Goal: Task Accomplishment & Management: Use online tool/utility

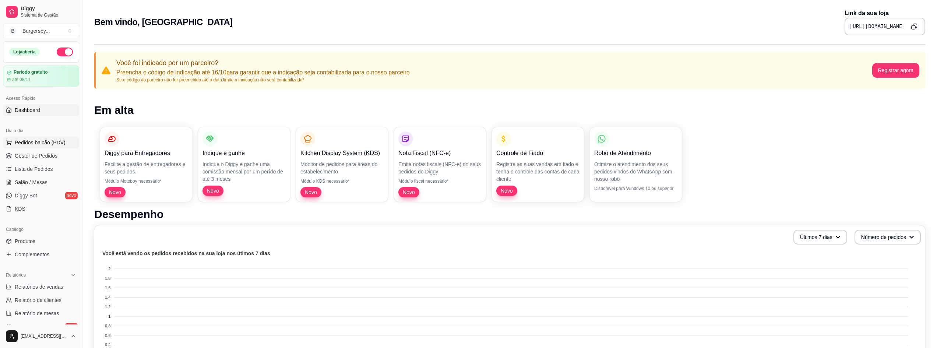
click at [49, 145] on span "Pedidos balcão (PDV)" at bounding box center [40, 142] width 51 height 7
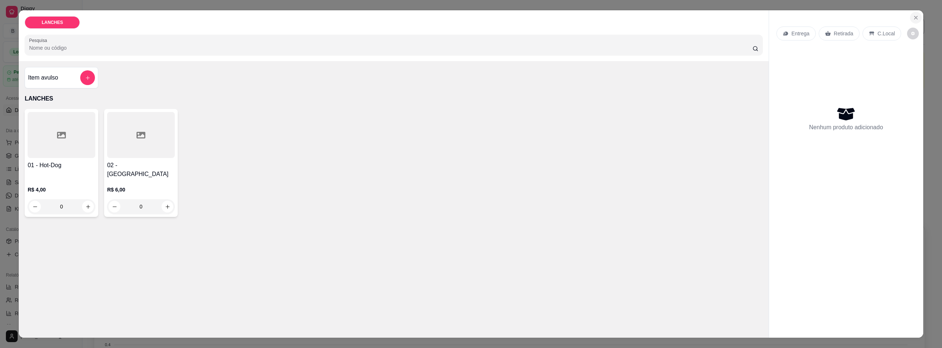
click at [913, 18] on icon "Close" at bounding box center [916, 18] width 6 height 6
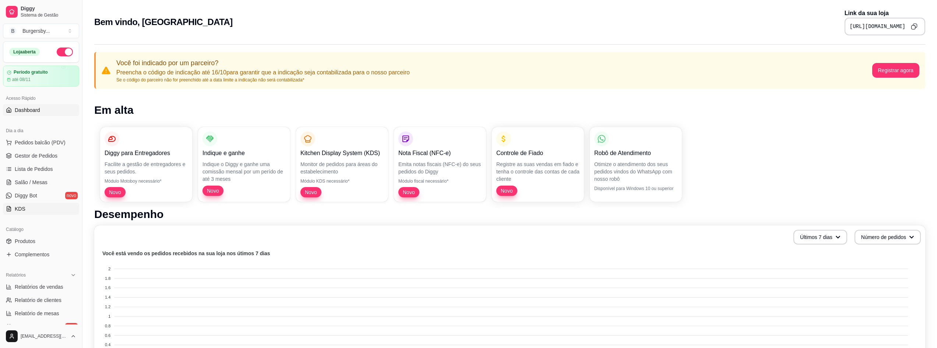
click at [39, 209] on link "KDS" at bounding box center [41, 209] width 76 height 12
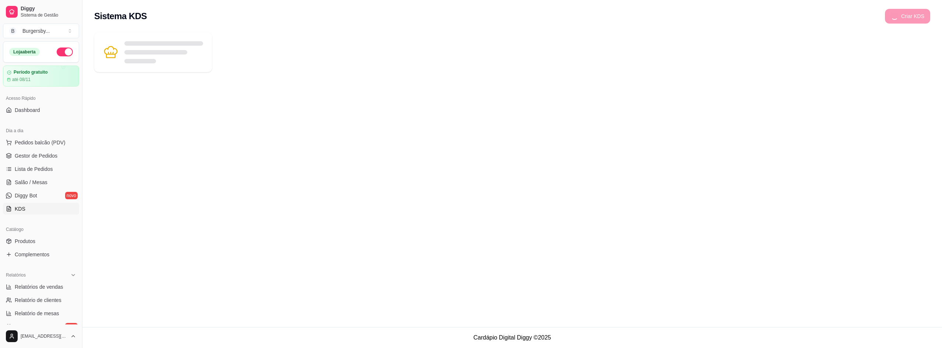
click at [47, 175] on ul "Pedidos balcão (PDV) Gestor de Pedidos Lista de Pedidos Salão / Mesas Diggy Bot…" at bounding box center [41, 176] width 76 height 78
click at [50, 170] on span "Lista de Pedidos" at bounding box center [34, 168] width 38 height 7
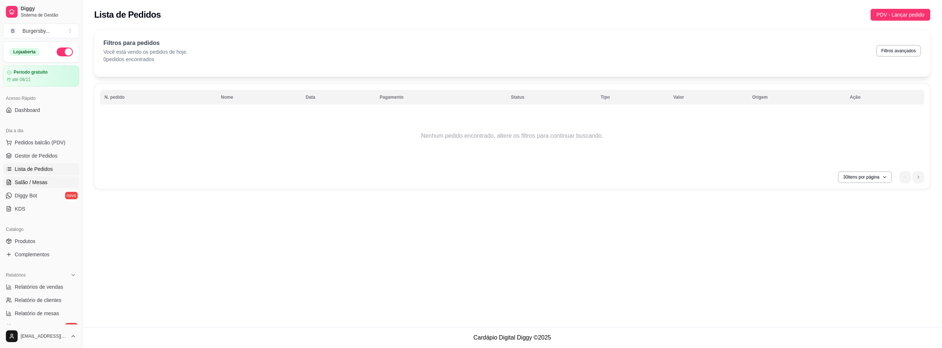
click at [45, 181] on span "Salão / Mesas" at bounding box center [31, 182] width 33 height 7
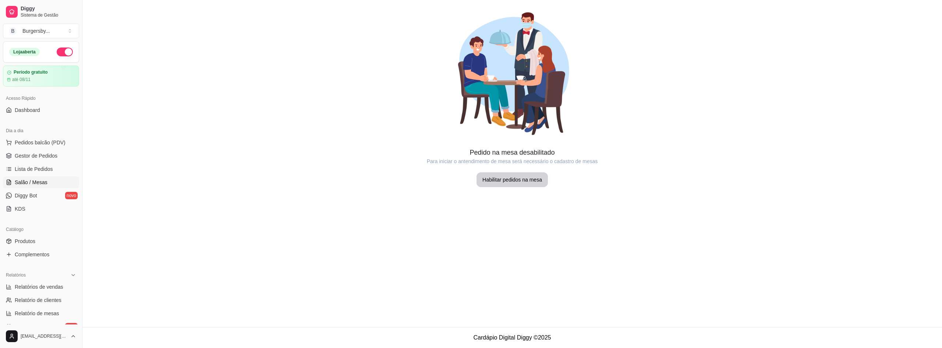
click at [485, 176] on button "Habilitar pedidos na mesa" at bounding box center [512, 179] width 71 height 15
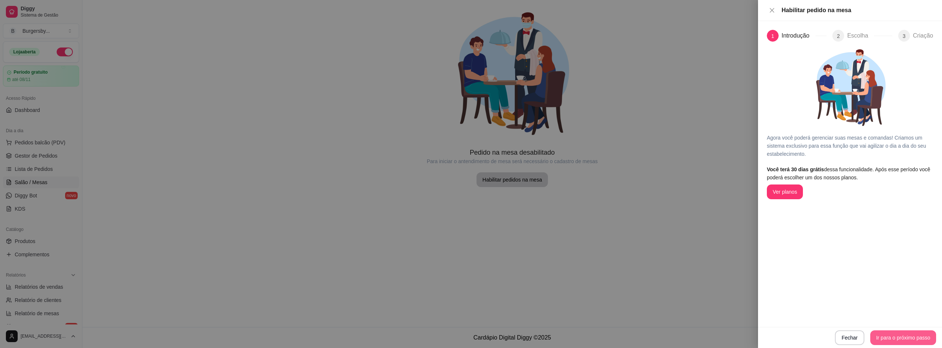
click at [888, 338] on button "Ir para o próximo passo" at bounding box center [903, 337] width 66 height 15
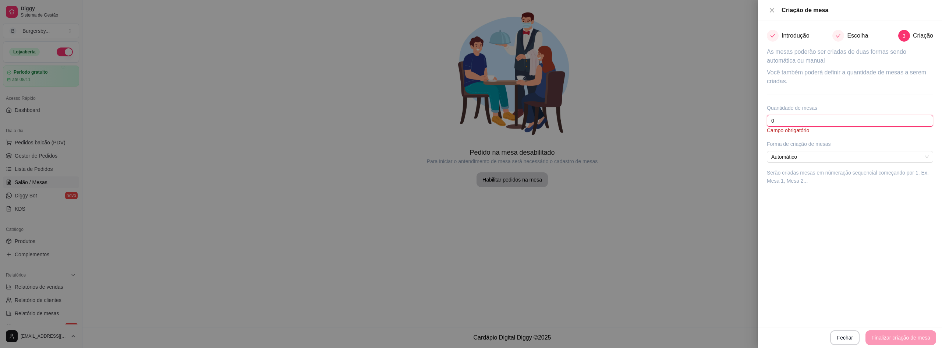
drag, startPoint x: 783, startPoint y: 123, endPoint x: 767, endPoint y: 121, distance: 16.3
click at [767, 121] on div "Introdução Escolha 3 Criação As mesas poderão ser criadas de duas formas sendo …" at bounding box center [850, 174] width 184 height 306
drag, startPoint x: 784, startPoint y: 123, endPoint x: 766, endPoint y: 123, distance: 18.0
click at [766, 123] on div "Introdução Escolha 3 Criação As mesas poderão ser criadas de duas formas sendo …" at bounding box center [850, 174] width 184 height 306
type input "3"
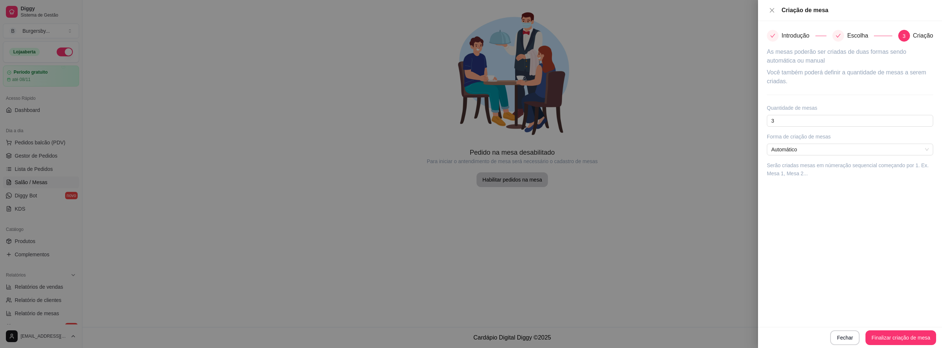
click at [813, 212] on div "Introdução Escolha 3 Criação As mesas poderão ser criadas de duas formas sendo …" at bounding box center [850, 174] width 184 height 306
click at [896, 337] on button "Finalizar criação de mesa" at bounding box center [901, 337] width 71 height 15
click at [349, 166] on div at bounding box center [471, 174] width 942 height 348
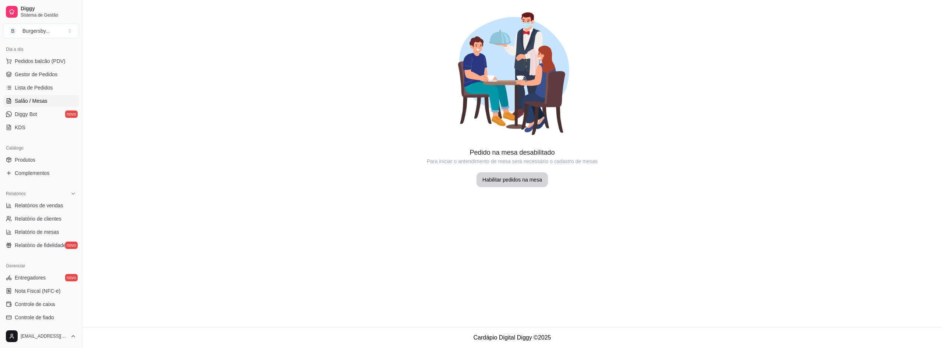
scroll to position [110, 0]
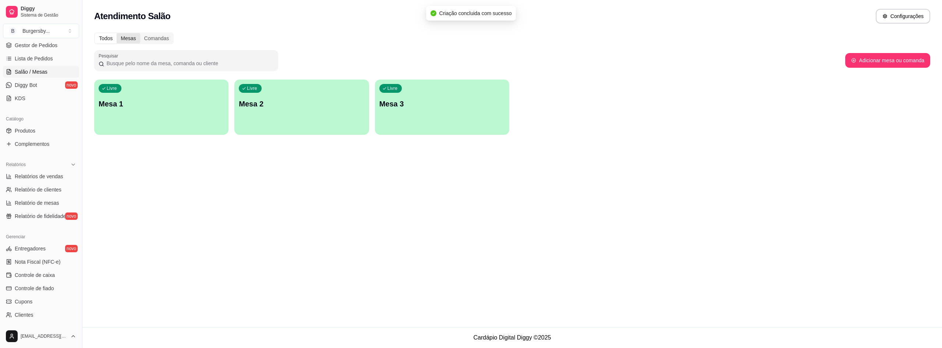
click at [125, 39] on div "Mesas" at bounding box center [128, 38] width 23 height 10
click at [117, 33] on input "Mesas" at bounding box center [117, 33] width 0 height 0
click at [155, 41] on div "Comandas" at bounding box center [156, 38] width 33 height 10
click at [140, 33] on input "Comandas" at bounding box center [140, 33] width 0 height 0
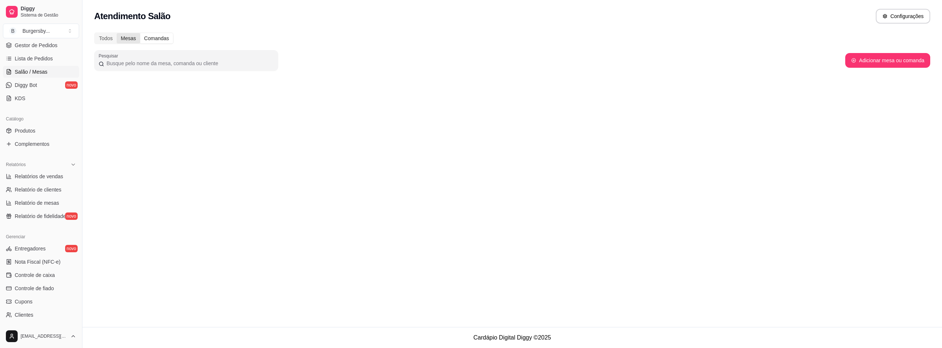
click at [123, 43] on div "Todos Mesas Comandas" at bounding box center [133, 38] width 79 height 12
click at [120, 39] on div "Mesas" at bounding box center [128, 38] width 23 height 10
click at [117, 33] on input "Mesas" at bounding box center [117, 33] width 0 height 0
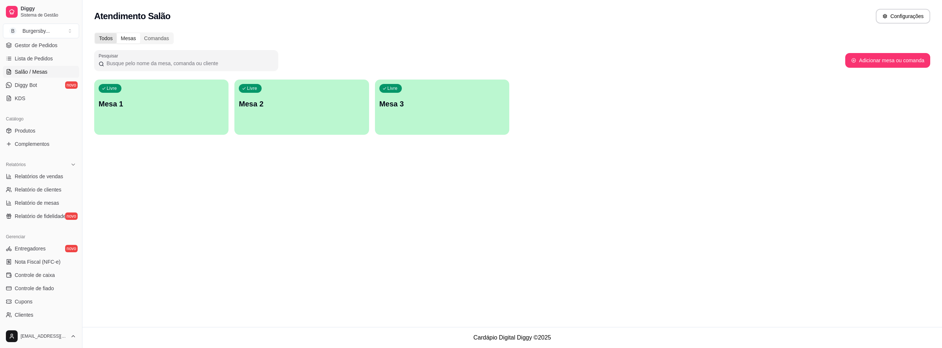
click at [104, 41] on div "Todos" at bounding box center [106, 38] width 22 height 10
click at [95, 33] on input "Todos" at bounding box center [95, 33] width 0 height 0
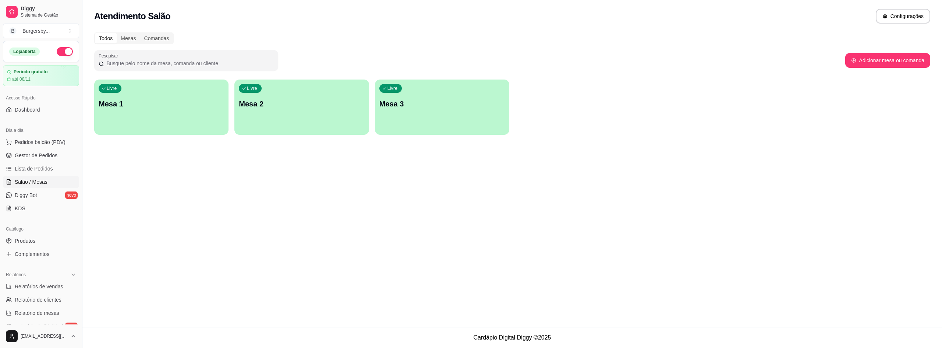
scroll to position [0, 0]
click at [40, 141] on span "Pedidos balcão (PDV)" at bounding box center [40, 142] width 51 height 7
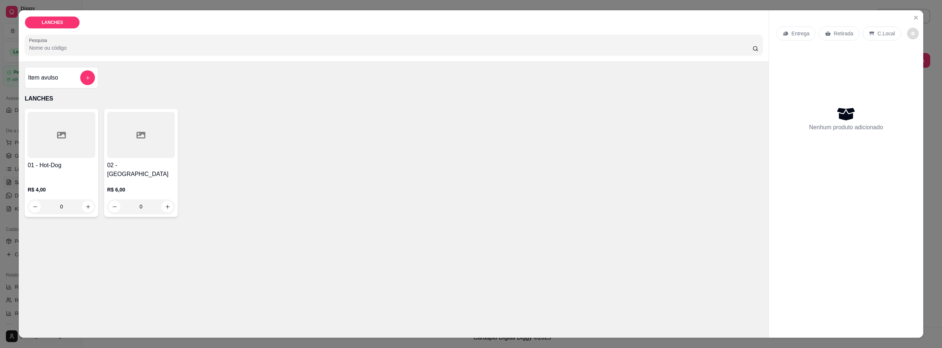
click at [911, 34] on icon "decrease-product-quantity" at bounding box center [913, 34] width 4 height 4
click at [820, 81] on div "Nenhum produto adicionado" at bounding box center [846, 118] width 139 height 144
click at [908, 37] on button "decrease-product-quantity" at bounding box center [913, 34] width 12 height 12
click at [913, 15] on icon "Close" at bounding box center [916, 18] width 6 height 6
click at [917, 15] on button "Close" at bounding box center [916, 18] width 12 height 12
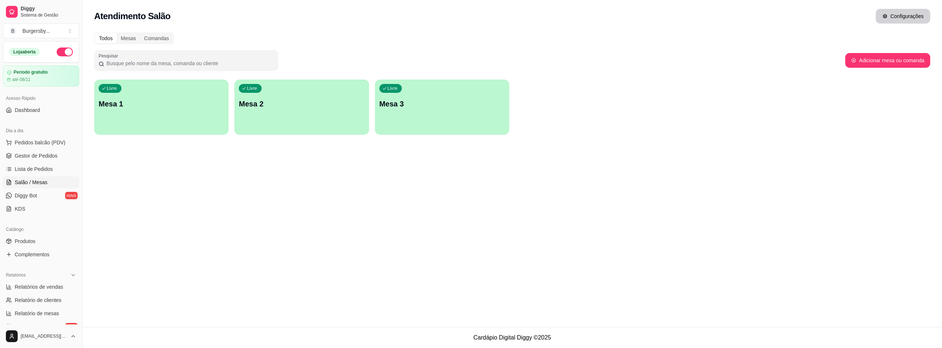
click at [897, 22] on button "Configurações" at bounding box center [903, 16] width 54 height 15
click at [144, 57] on div at bounding box center [186, 60] width 175 height 15
click at [135, 35] on div "Mesas" at bounding box center [128, 38] width 23 height 10
click at [117, 33] on input "Mesas" at bounding box center [117, 33] width 0 height 0
click at [109, 37] on div "Todos" at bounding box center [106, 38] width 22 height 10
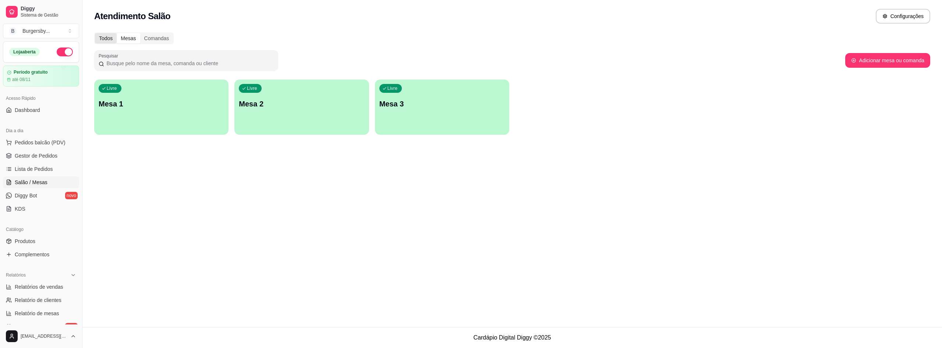
click at [95, 33] on input "Todos" at bounding box center [95, 33] width 0 height 0
click at [128, 111] on div "Livre Mesa 1" at bounding box center [161, 102] width 130 height 45
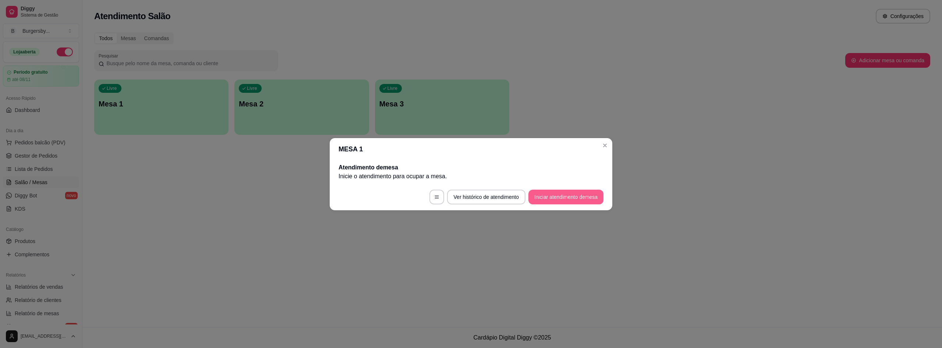
click at [542, 196] on button "Iniciar atendimento de mesa" at bounding box center [566, 197] width 75 height 15
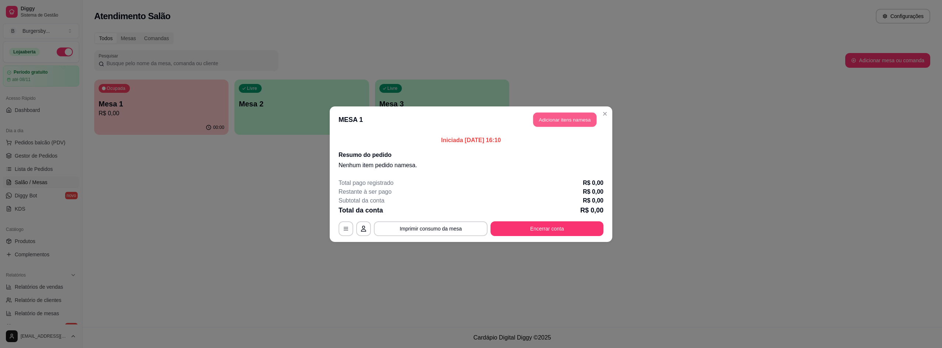
click at [582, 120] on button "Adicionar itens na mesa" at bounding box center [564, 119] width 63 height 14
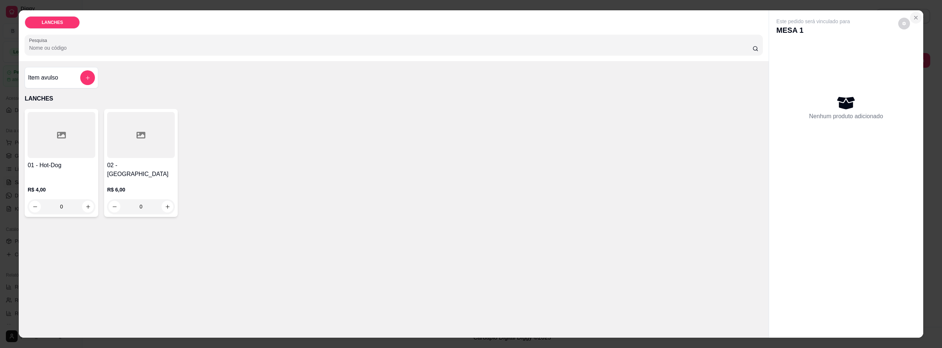
click at [913, 16] on icon "Close" at bounding box center [916, 18] width 6 height 6
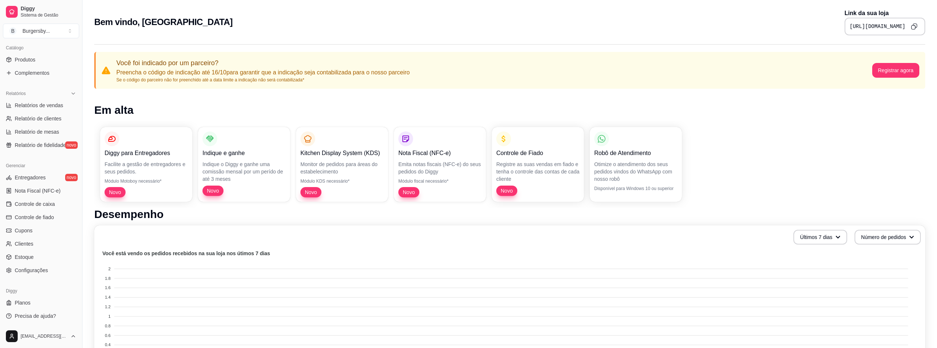
scroll to position [182, 0]
click at [31, 184] on ul "Entregadores novo Nota Fiscal (NFC-e) Controle de caixa Controle de fiado Cupon…" at bounding box center [41, 223] width 76 height 105
click at [32, 178] on span "Entregadores" at bounding box center [30, 176] width 31 height 7
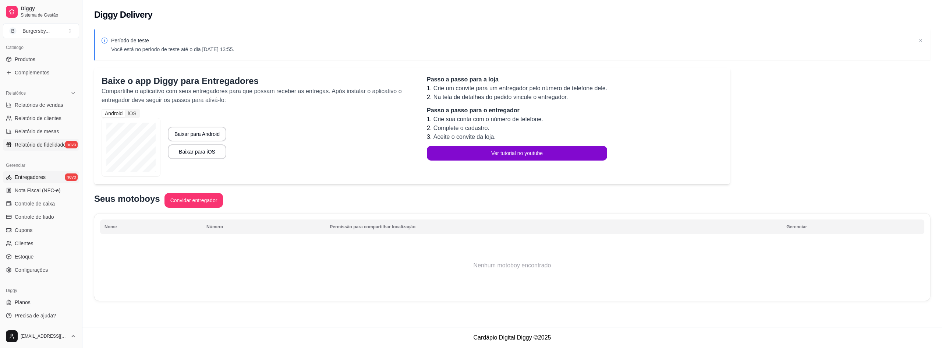
click at [31, 144] on span "Relatório de fidelidade" at bounding box center [40, 144] width 51 height 7
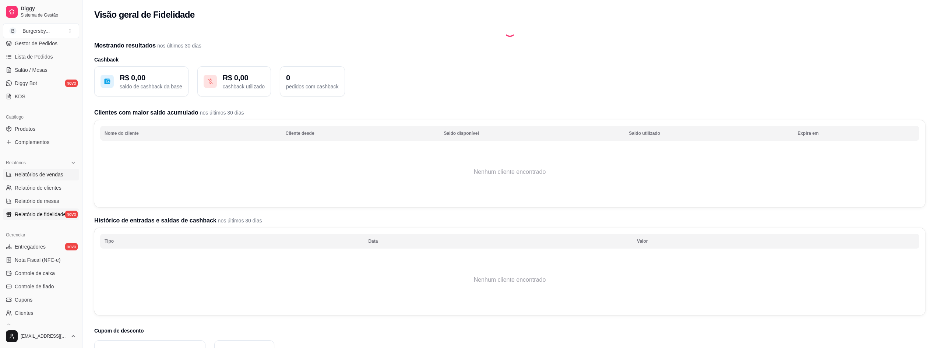
scroll to position [108, 0]
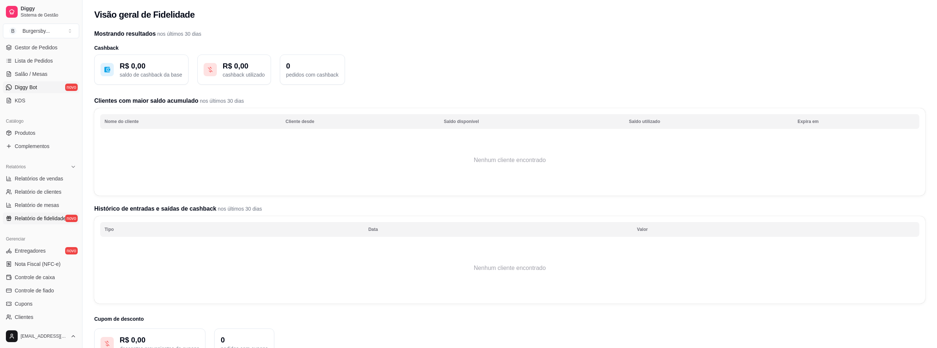
click at [32, 90] on span "Diggy Bot" at bounding box center [26, 87] width 22 height 7
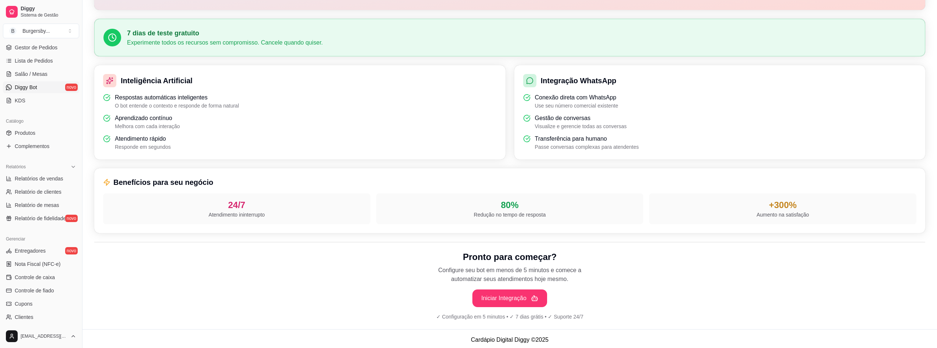
scroll to position [165, 0]
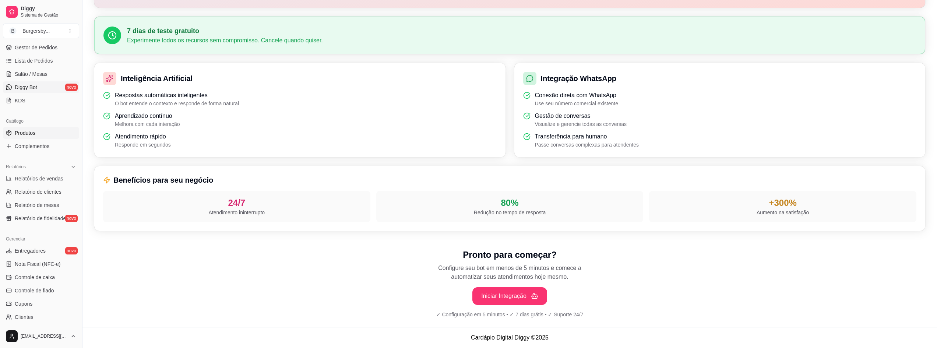
click at [29, 129] on span "Produtos" at bounding box center [25, 132] width 21 height 7
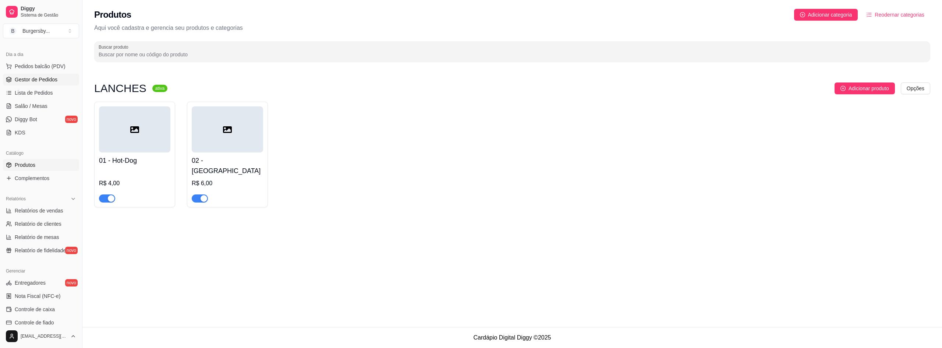
scroll to position [35, 0]
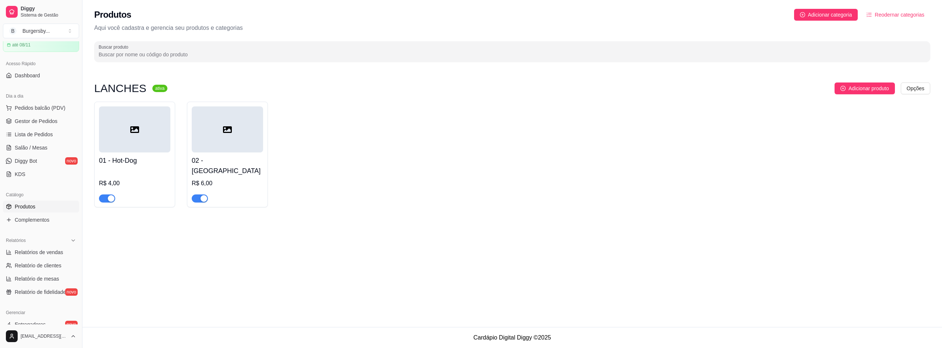
click at [29, 114] on ul "Pedidos balcão (PDV) Gestor de Pedidos Lista de Pedidos Salão / Mesas Diggy Bot…" at bounding box center [41, 141] width 76 height 78
click at [30, 106] on span "Pedidos balcão (PDV)" at bounding box center [40, 107] width 51 height 7
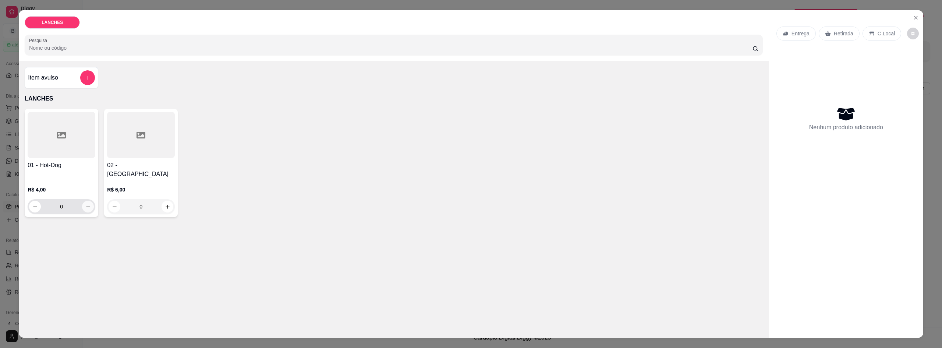
click at [82, 201] on button "increase-product-quantity" at bounding box center [88, 207] width 12 height 12
type input "1"
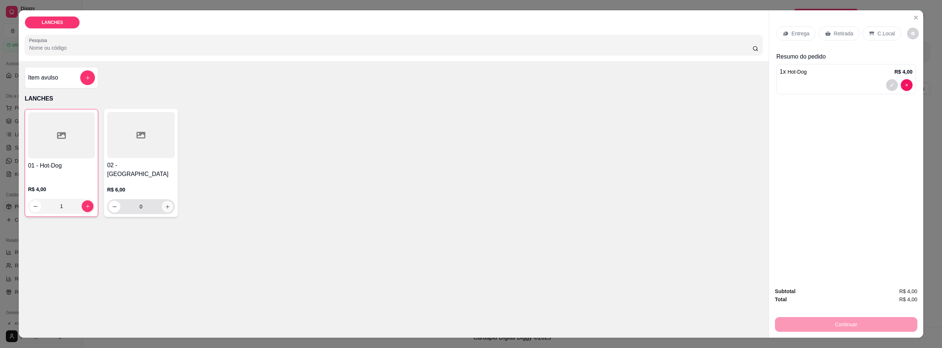
click at [167, 204] on icon "increase-product-quantity" at bounding box center [168, 207] width 6 height 6
type input "1"
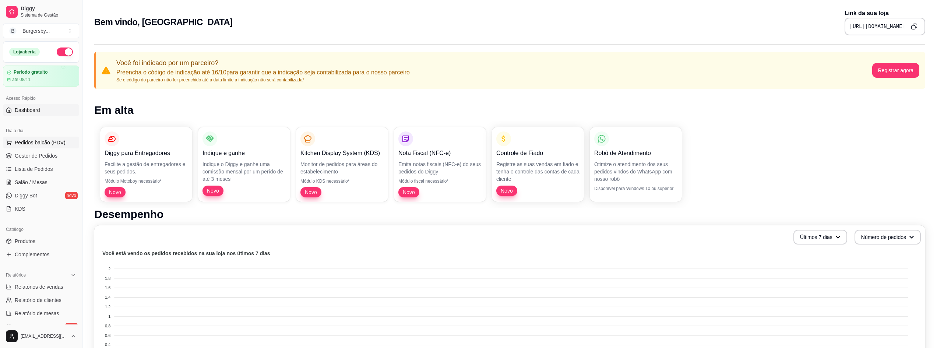
click at [55, 143] on span "Pedidos balcão (PDV)" at bounding box center [40, 142] width 51 height 7
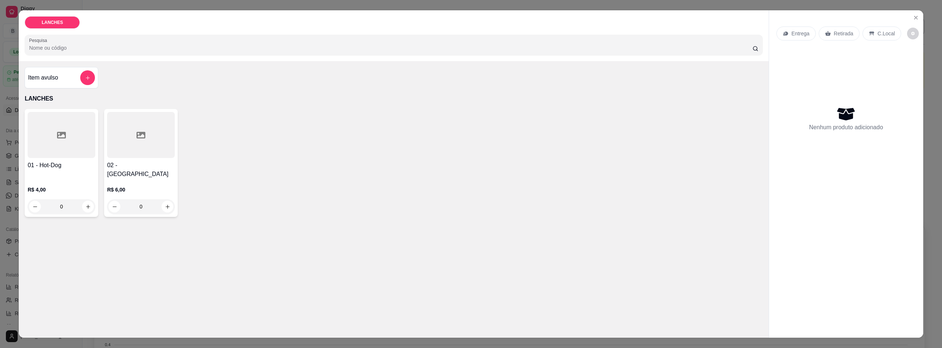
click at [920, 18] on div "Entrega Retirada C.Local Nenhum produto adicionado" at bounding box center [846, 167] width 154 height 315
click at [916, 16] on icon "Close" at bounding box center [916, 18] width 6 height 6
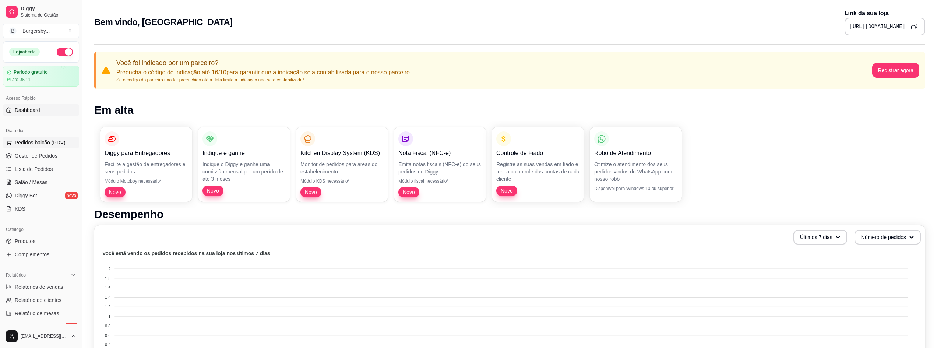
click at [50, 144] on span "Pedidos balcão (PDV)" at bounding box center [40, 142] width 51 height 7
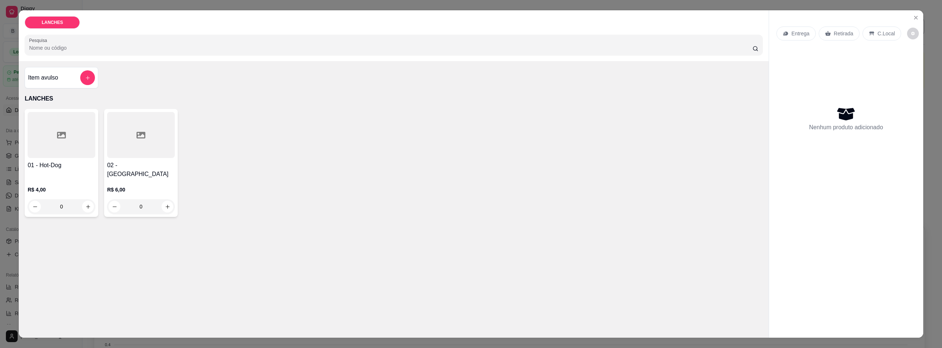
click at [806, 33] on div "Entrega" at bounding box center [796, 33] width 39 height 14
click at [820, 39] on div "Retirada" at bounding box center [839, 33] width 41 height 14
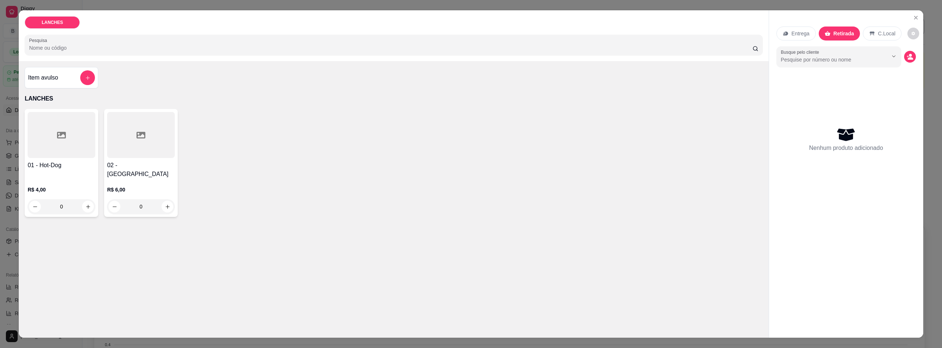
click at [874, 39] on div "C.Local" at bounding box center [882, 33] width 39 height 14
click at [834, 36] on p "Retirada" at bounding box center [844, 33] width 20 height 7
click at [908, 37] on button "decrease-product-quantity" at bounding box center [913, 33] width 11 height 11
click at [917, 14] on button "Close" at bounding box center [916, 18] width 12 height 12
click at [913, 20] on icon "Close" at bounding box center [916, 18] width 6 height 6
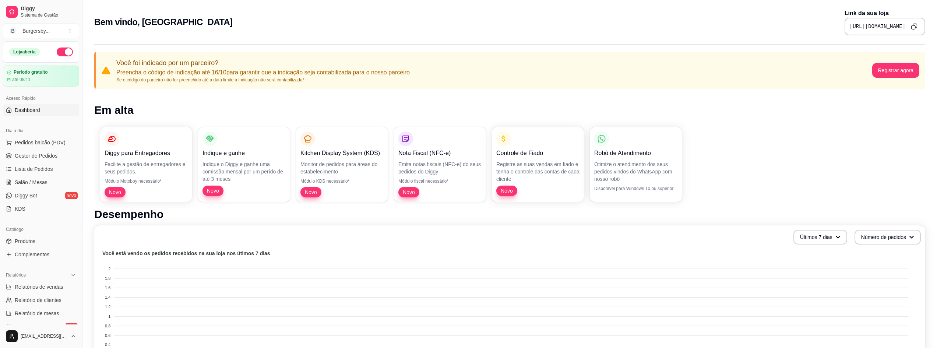
click at [51, 112] on link "Dashboard" at bounding box center [41, 110] width 76 height 12
click at [617, 184] on div "Robô de Atendimento Otimize o atendimento dos seus pedidos vindos do WhatsApp c…" at bounding box center [636, 164] width 92 height 75
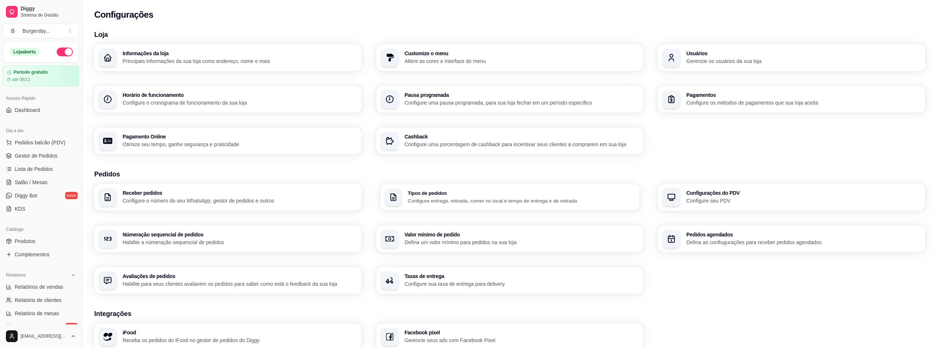
click at [596, 194] on h3 "Tipos de pedidos" at bounding box center [520, 192] width 227 height 5
click at [731, 201] on p "Configure seu PDV" at bounding box center [803, 200] width 234 height 7
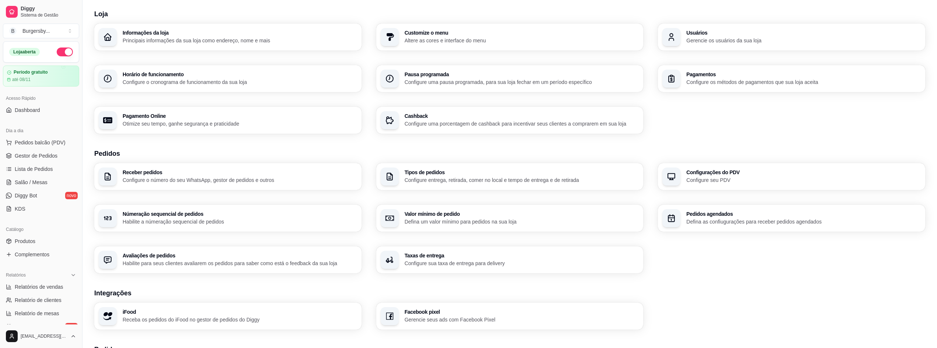
scroll to position [37, 0]
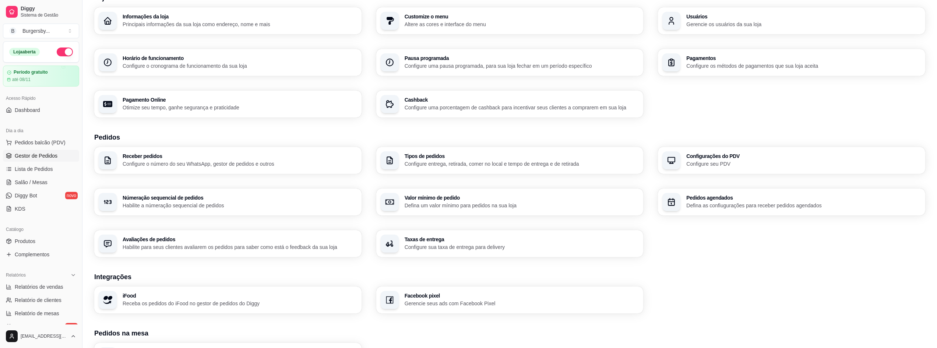
click at [49, 155] on span "Gestor de Pedidos" at bounding box center [36, 155] width 43 height 7
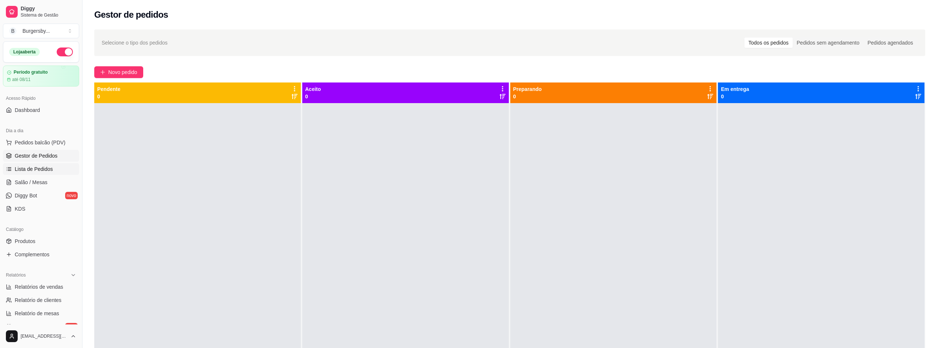
click at [52, 171] on link "Lista de Pedidos" at bounding box center [41, 169] width 76 height 12
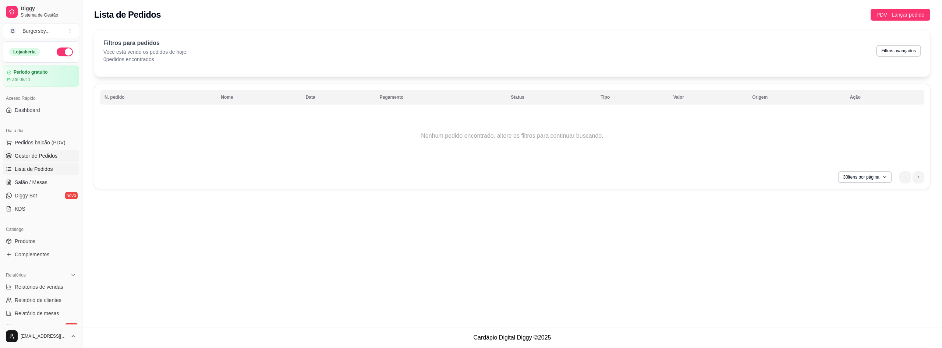
click at [40, 152] on link "Gestor de Pedidos" at bounding box center [41, 156] width 76 height 12
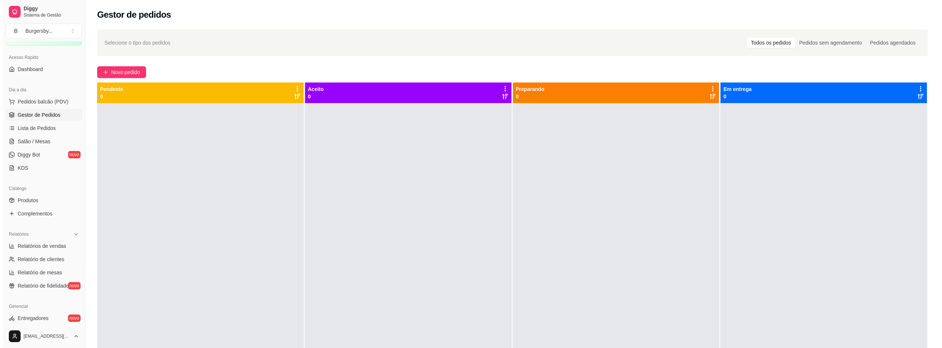
scroll to position [37, 0]
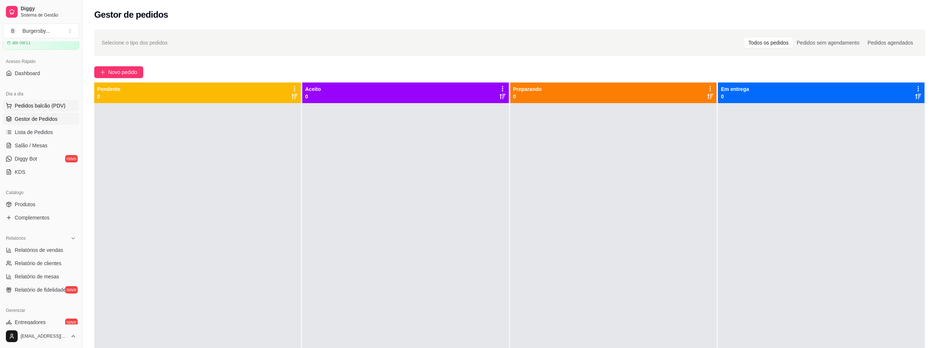
click at [36, 106] on span "Pedidos balcão (PDV)" at bounding box center [40, 105] width 51 height 7
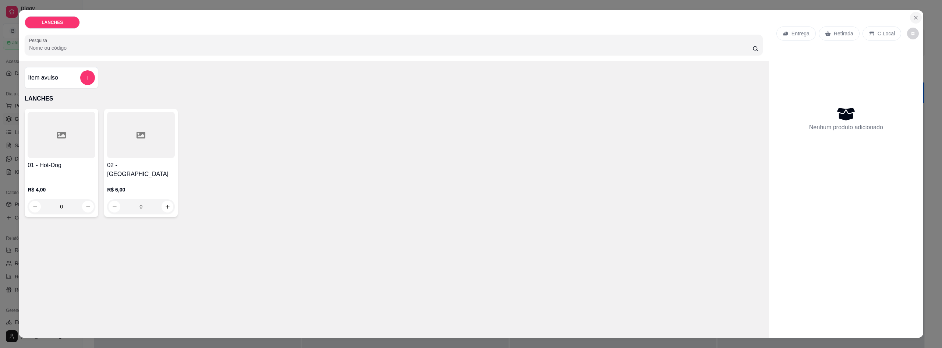
click at [913, 21] on icon "Close" at bounding box center [916, 18] width 6 height 6
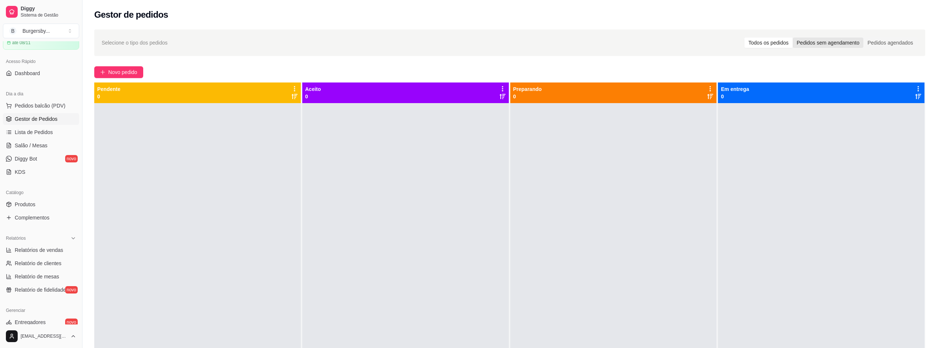
click at [847, 43] on div "Pedidos sem agendamento" at bounding box center [827, 43] width 71 height 10
click at [792, 38] on input "Pedidos sem agendamento" at bounding box center [792, 38] width 0 height 0
click at [874, 43] on div "Pedidos agendados" at bounding box center [890, 43] width 54 height 10
click at [863, 38] on input "Pedidos agendados" at bounding box center [863, 38] width 0 height 0
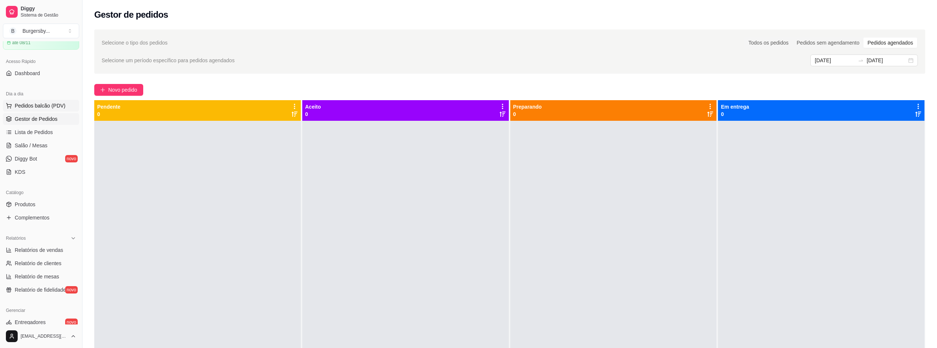
click at [39, 101] on button "Pedidos balcão (PDV)" at bounding box center [41, 106] width 76 height 12
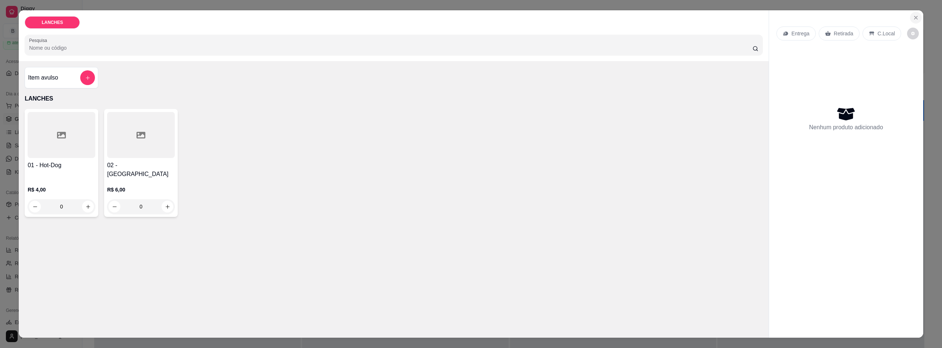
click at [913, 15] on icon "Close" at bounding box center [916, 18] width 6 height 6
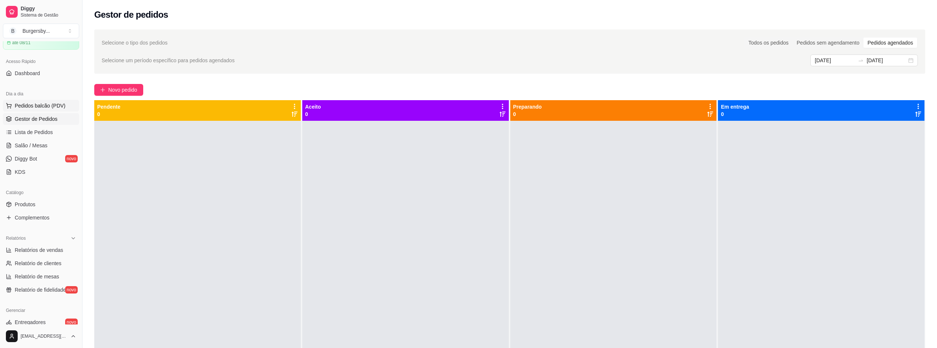
click at [37, 107] on span "Pedidos balcão (PDV)" at bounding box center [40, 105] width 51 height 7
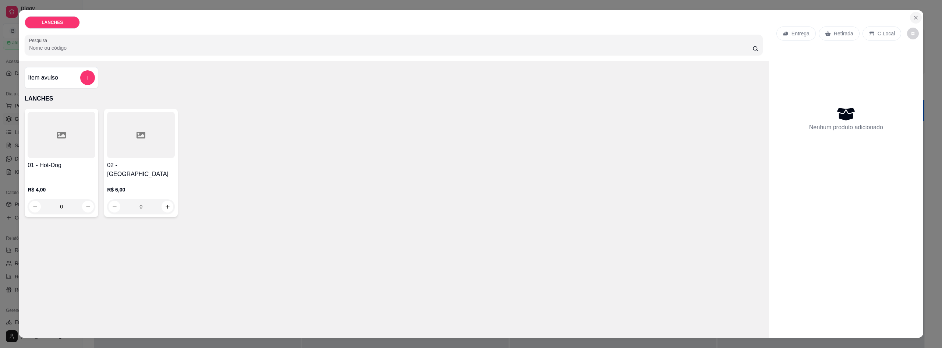
click at [916, 17] on icon "Close" at bounding box center [916, 18] width 6 height 6
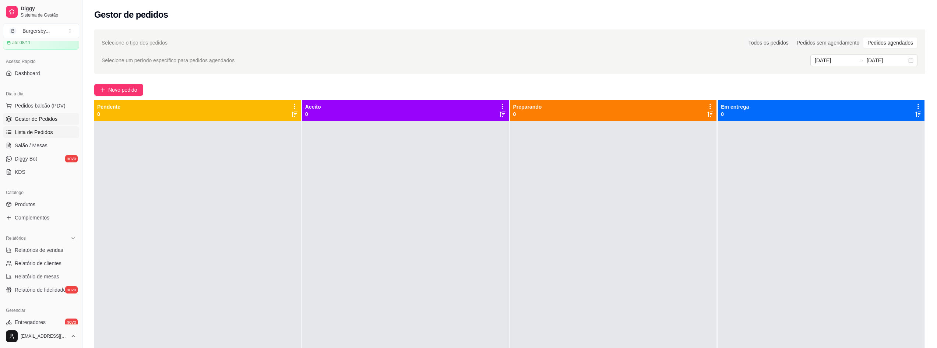
click at [55, 128] on link "Lista de Pedidos" at bounding box center [41, 132] width 76 height 12
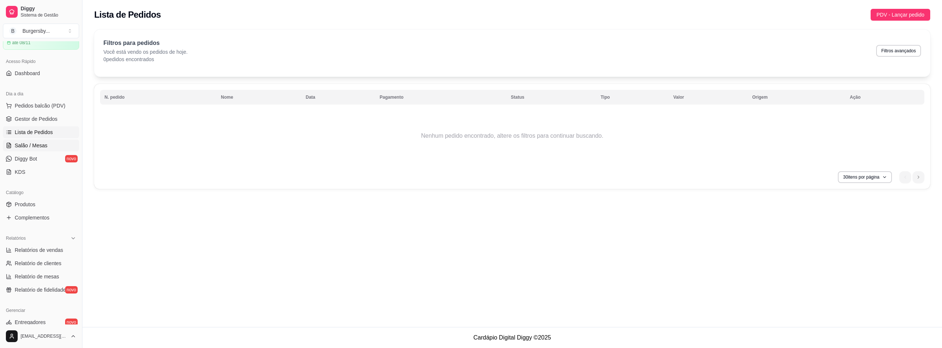
click at [56, 142] on link "Salão / Mesas" at bounding box center [41, 145] width 76 height 12
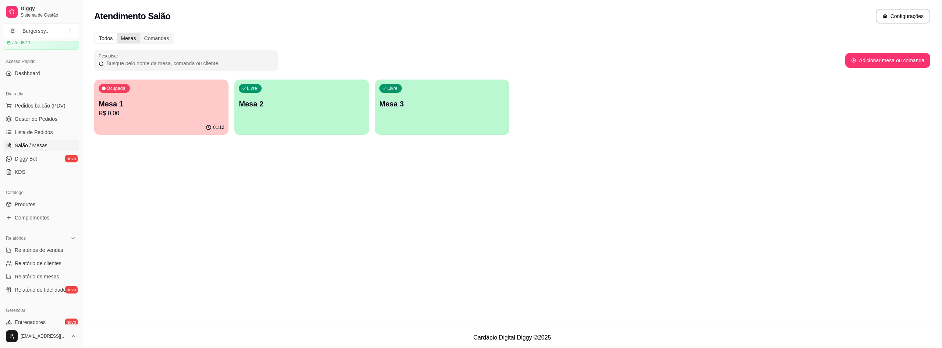
click at [129, 38] on div "Mesas" at bounding box center [128, 38] width 23 height 10
click at [117, 33] on input "Mesas" at bounding box center [117, 33] width 0 height 0
click at [149, 40] on div "Comandas" at bounding box center [156, 38] width 33 height 10
click at [140, 33] on input "Comandas" at bounding box center [140, 33] width 0 height 0
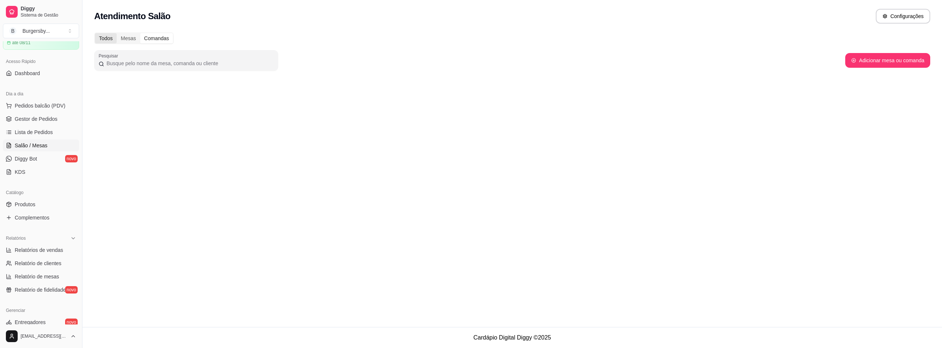
click at [104, 38] on div "Todos" at bounding box center [106, 38] width 22 height 10
click at [95, 33] on input "Todos" at bounding box center [95, 33] width 0 height 0
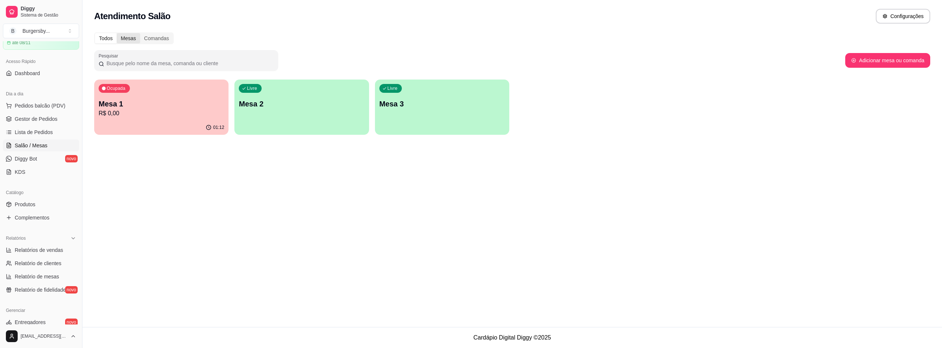
click at [118, 39] on div "Mesas" at bounding box center [128, 38] width 23 height 10
click at [117, 33] on input "Mesas" at bounding box center [117, 33] width 0 height 0
click at [149, 36] on div "Comandas" at bounding box center [156, 38] width 33 height 10
click at [140, 33] on input "Comandas" at bounding box center [140, 33] width 0 height 0
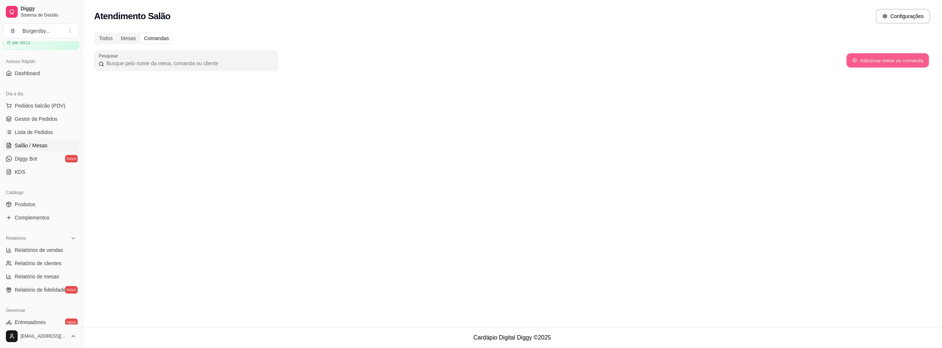
click at [874, 62] on button "Adicionar mesa ou comanda" at bounding box center [888, 60] width 82 height 14
select select "TABLE"
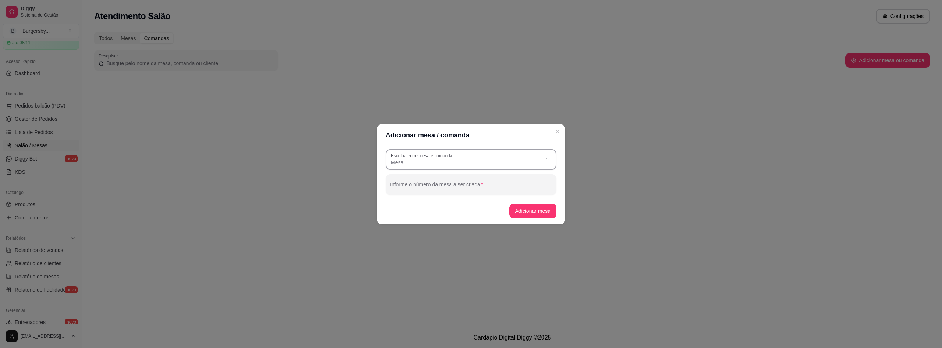
click at [501, 163] on span "Mesa" at bounding box center [467, 162] width 152 height 7
click at [506, 141] on header "Adicionar mesa / comanda" at bounding box center [471, 135] width 188 height 22
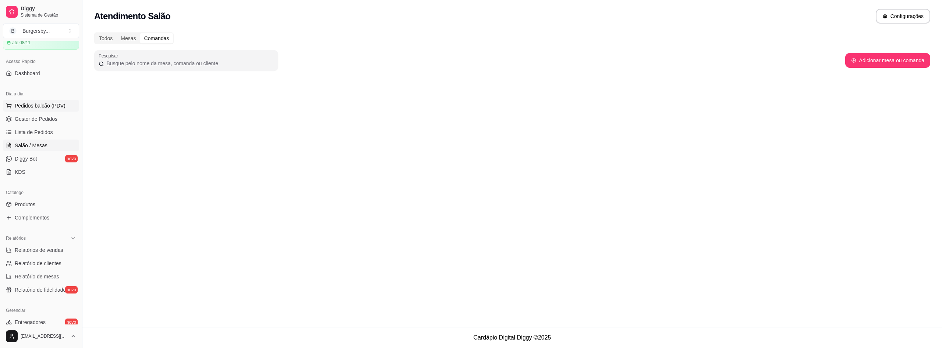
click at [54, 103] on span "Pedidos balcão (PDV)" at bounding box center [40, 105] width 51 height 7
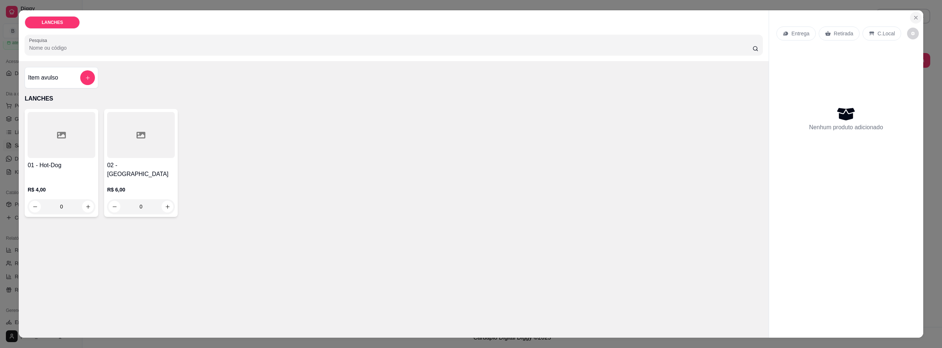
click at [913, 18] on icon "Close" at bounding box center [916, 18] width 6 height 6
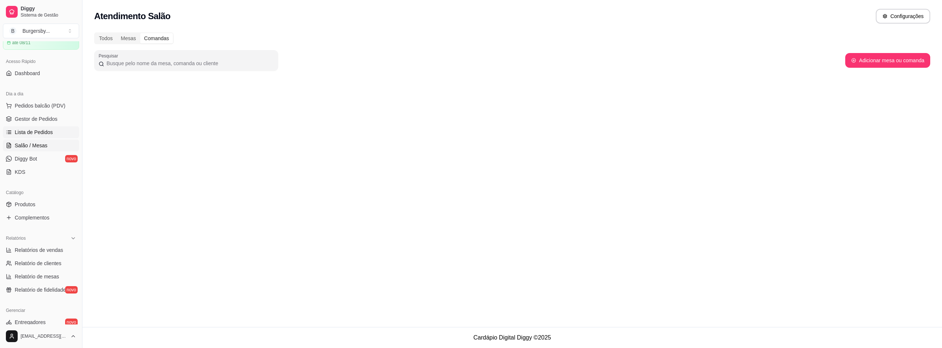
click at [21, 136] on link "Lista de Pedidos" at bounding box center [41, 132] width 76 height 12
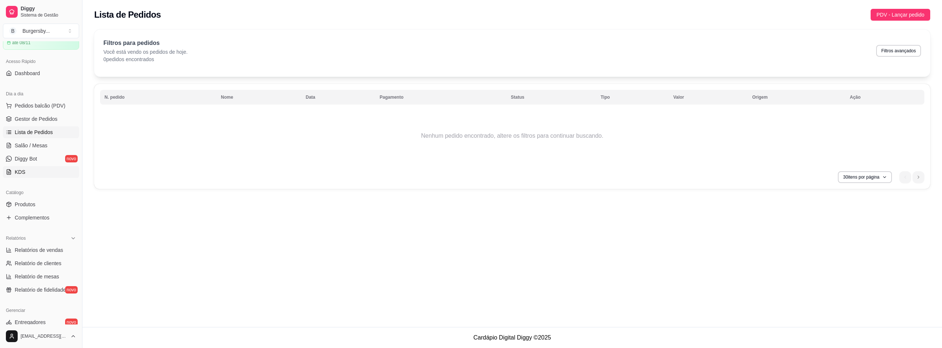
click at [33, 173] on link "KDS" at bounding box center [41, 172] width 76 height 12
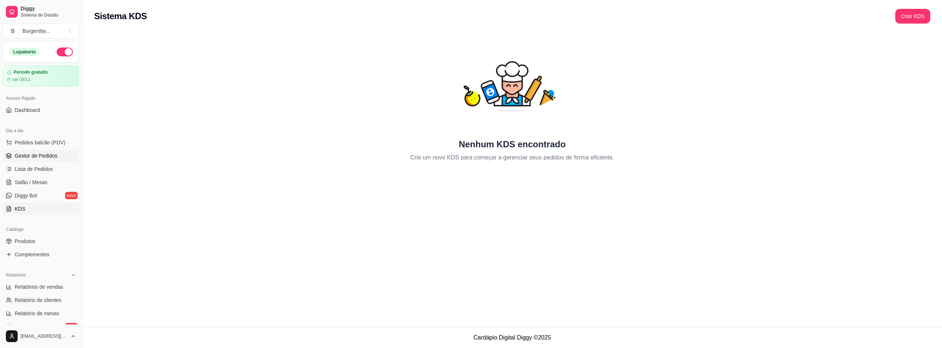
click at [64, 157] on link "Gestor de Pedidos" at bounding box center [41, 156] width 76 height 12
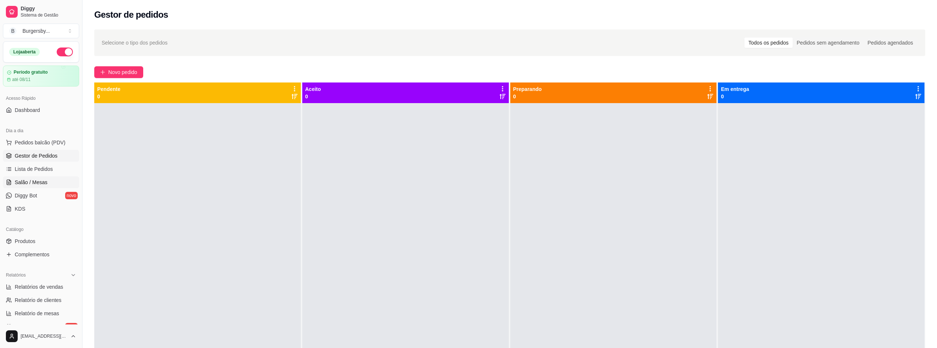
click at [52, 181] on link "Salão / Mesas" at bounding box center [41, 182] width 76 height 12
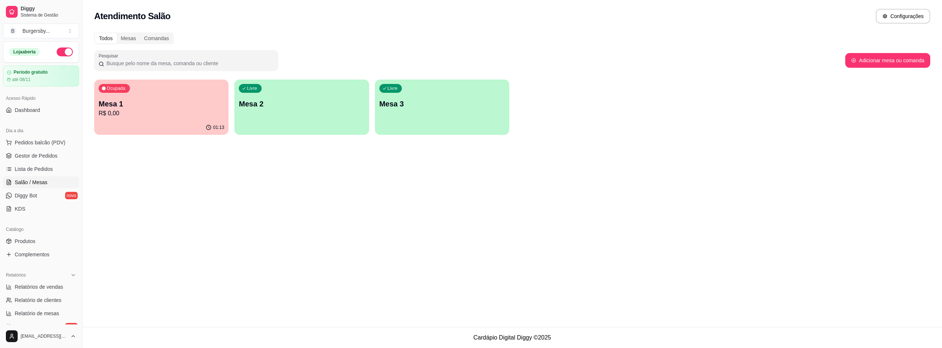
click at [281, 89] on div "Livre Mesa 2" at bounding box center [301, 102] width 134 height 46
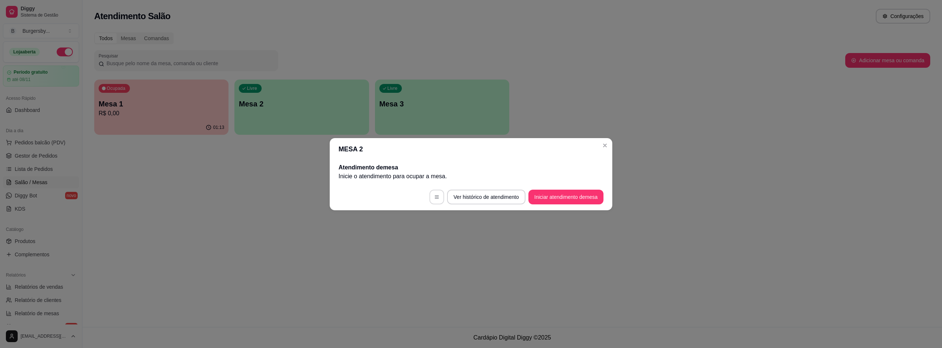
click at [435, 198] on icon "button" at bounding box center [436, 196] width 5 height 5
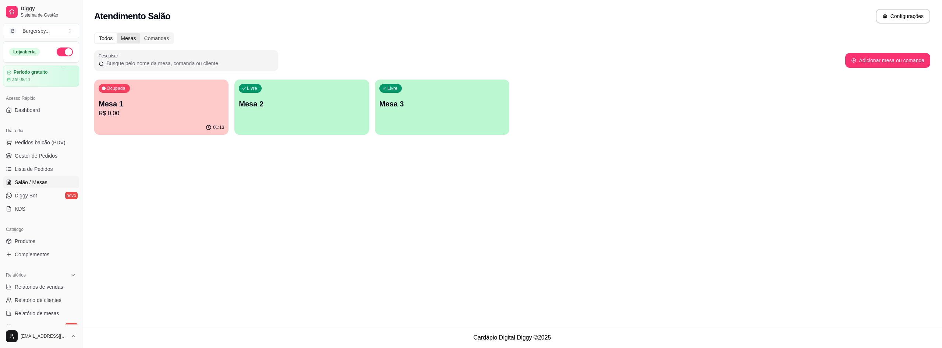
click at [131, 36] on div "Mesas" at bounding box center [128, 38] width 23 height 10
click at [117, 33] on input "Mesas" at bounding box center [117, 33] width 0 height 0
click at [114, 37] on div "Todos" at bounding box center [106, 38] width 22 height 10
click at [95, 33] on input "Todos" at bounding box center [95, 33] width 0 height 0
click at [158, 37] on div "Comandas" at bounding box center [156, 38] width 33 height 10
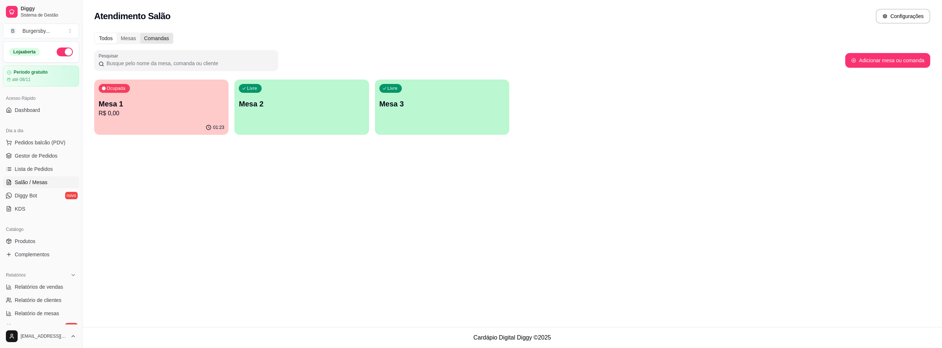
click at [140, 33] on input "Comandas" at bounding box center [140, 33] width 0 height 0
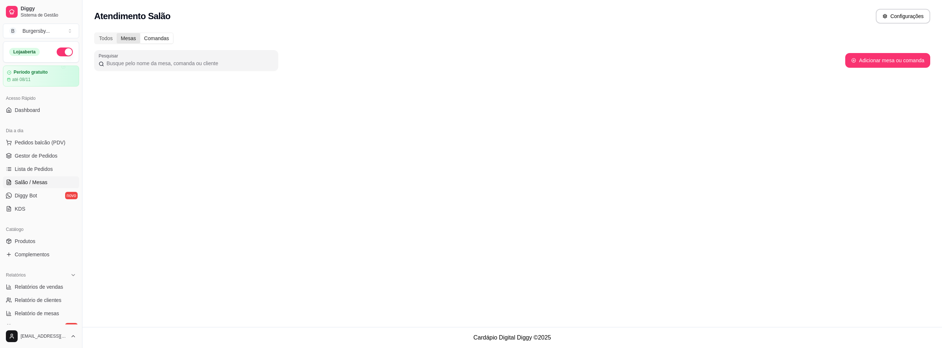
click at [134, 38] on div "Mesas" at bounding box center [128, 38] width 23 height 10
click at [117, 33] on input "Mesas" at bounding box center [117, 33] width 0 height 0
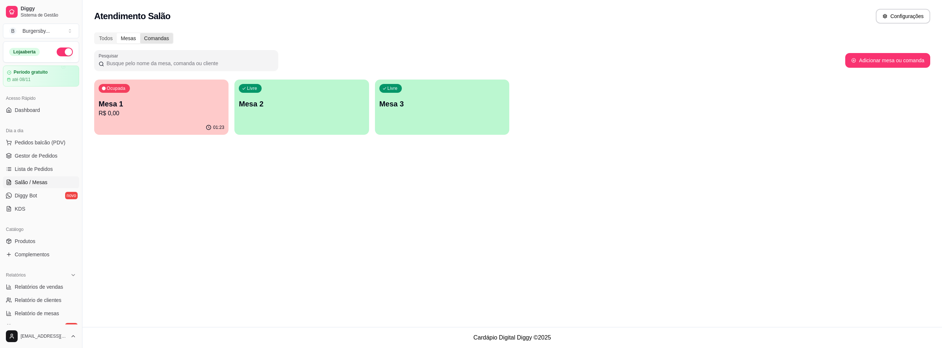
click at [148, 38] on div "Comandas" at bounding box center [156, 38] width 33 height 10
click at [140, 33] on input "Comandas" at bounding box center [140, 33] width 0 height 0
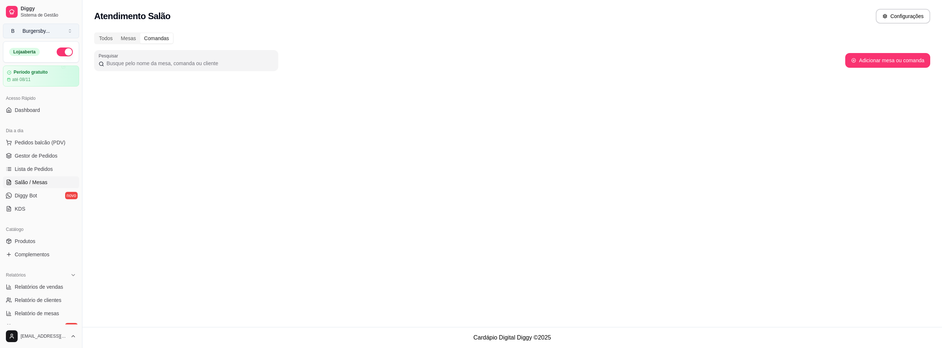
click at [38, 27] on button "B Burgersby ..." at bounding box center [41, 31] width 76 height 15
click at [156, 134] on div "Atendimento Salão Configurações Todos Mesas Comandas Pesquisar Adicionar mesa o…" at bounding box center [512, 163] width 860 height 327
click at [40, 197] on link "Diggy Bot novo" at bounding box center [41, 196] width 76 height 12
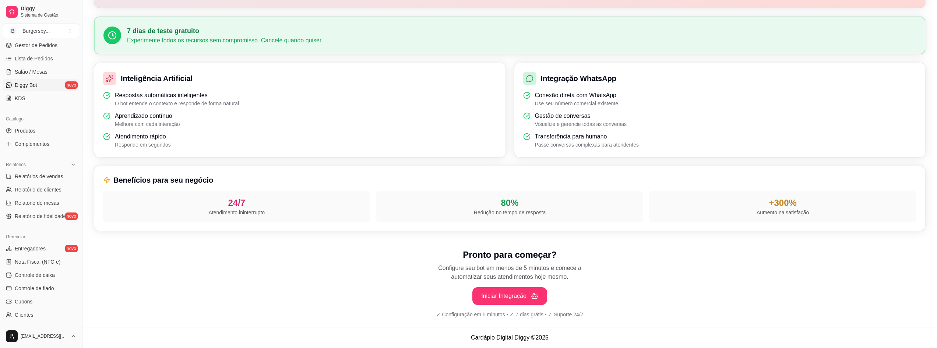
scroll to position [182, 0]
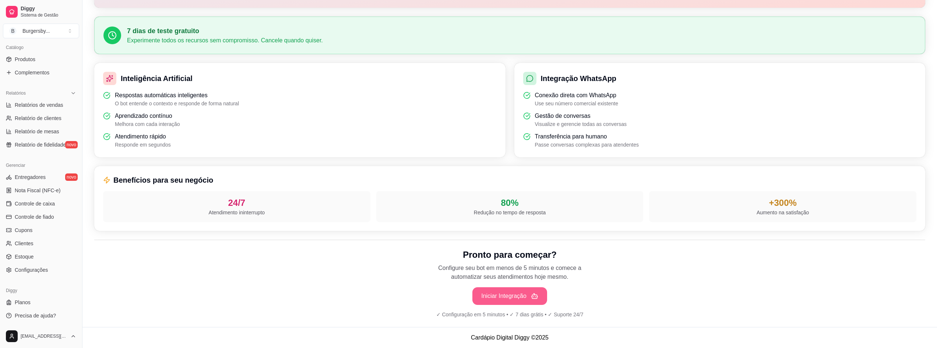
click at [502, 294] on button "Iniciar Integração" at bounding box center [509, 296] width 75 height 18
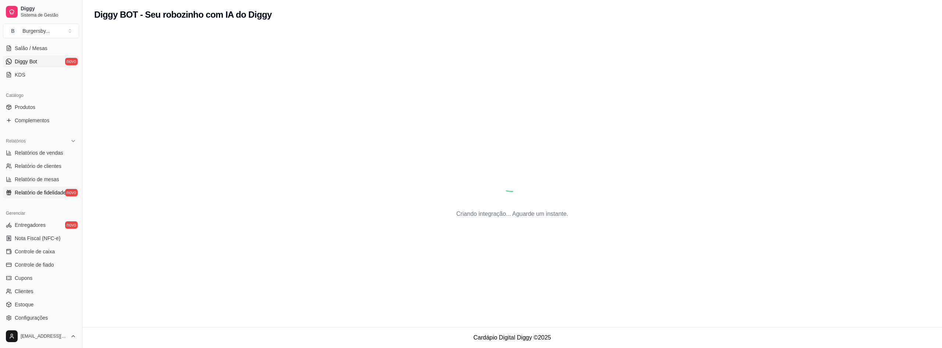
scroll to position [0, 0]
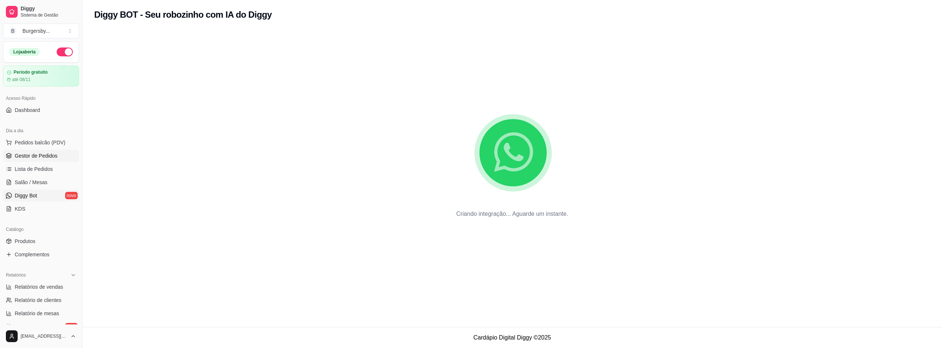
click at [31, 158] on span "Gestor de Pedidos" at bounding box center [36, 155] width 43 height 7
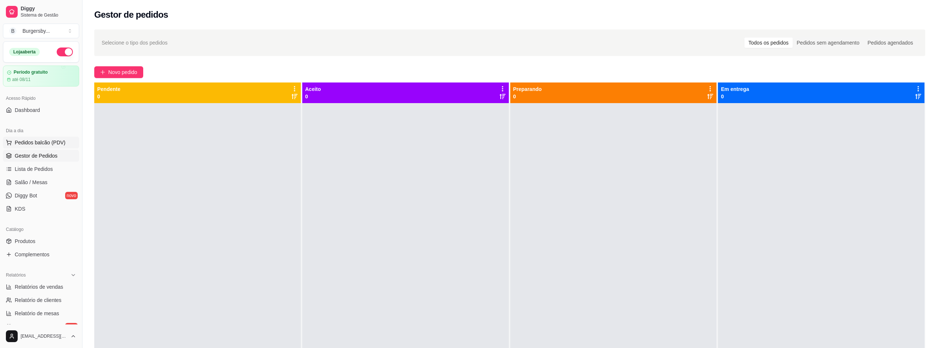
click at [44, 141] on span "Pedidos balcão (PDV)" at bounding box center [40, 142] width 51 height 7
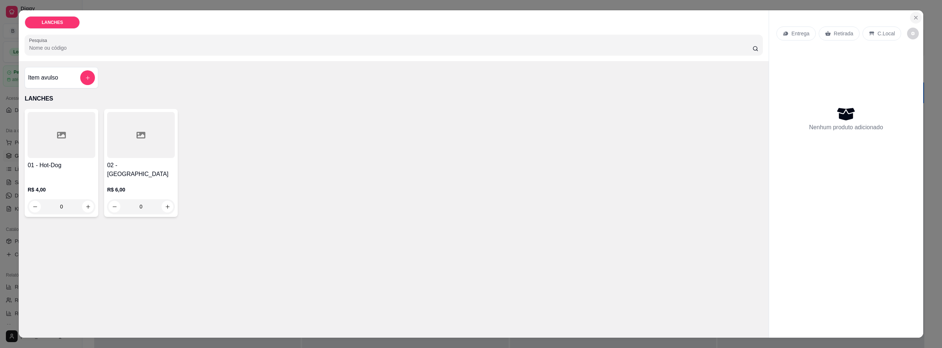
click at [910, 17] on button "Close" at bounding box center [916, 18] width 12 height 12
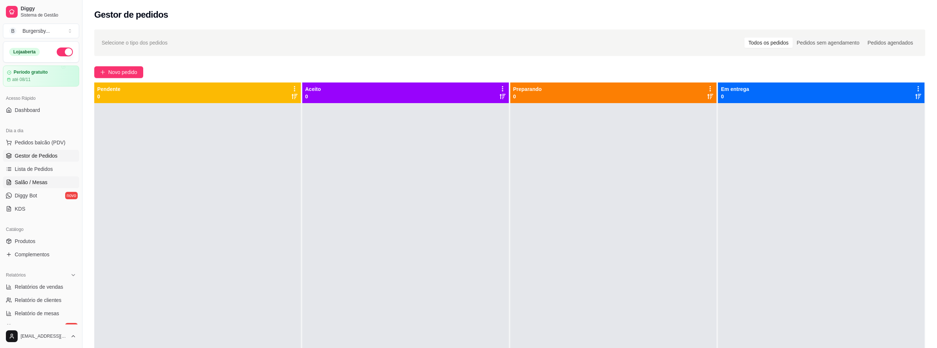
click at [53, 183] on link "Salão / Mesas" at bounding box center [41, 182] width 76 height 12
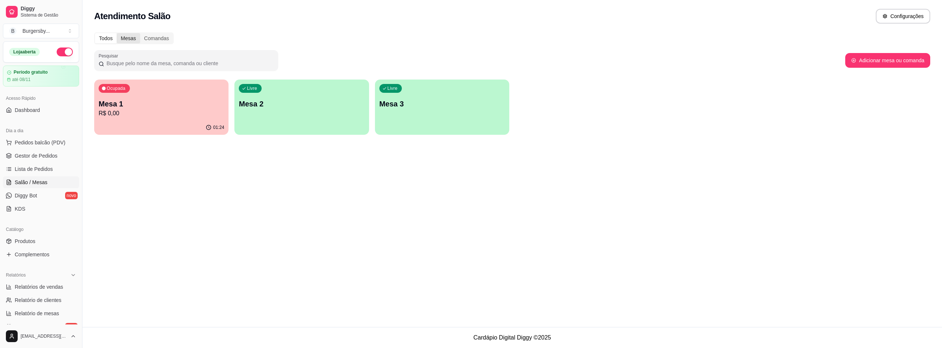
click at [127, 37] on div "Mesas" at bounding box center [128, 38] width 23 height 10
click at [117, 33] on input "Mesas" at bounding box center [117, 33] width 0 height 0
click at [150, 40] on div "Comandas" at bounding box center [156, 38] width 33 height 10
click at [140, 33] on input "Comandas" at bounding box center [140, 33] width 0 height 0
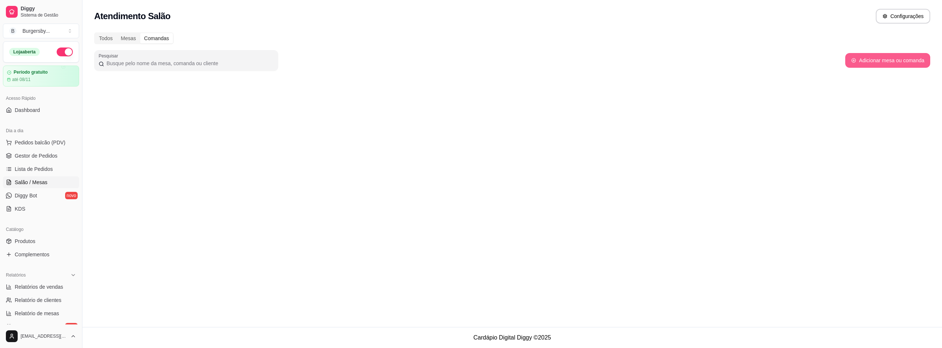
click at [870, 62] on button "Adicionar mesa ou comanda" at bounding box center [887, 60] width 85 height 15
select select "TABLE"
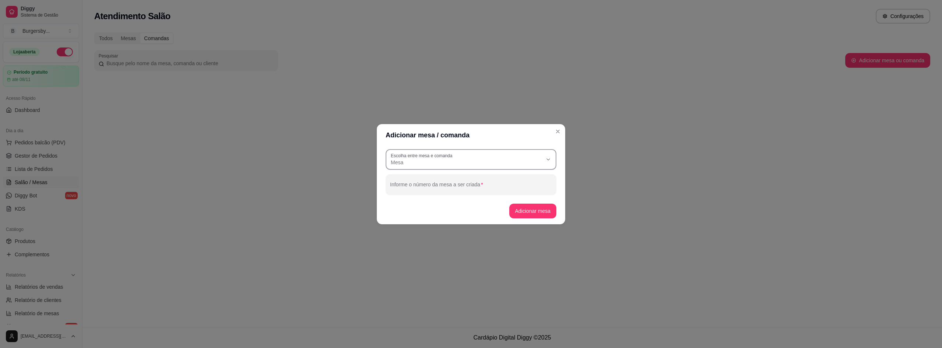
click at [447, 161] on span "Mesa" at bounding box center [467, 162] width 152 height 7
click at [441, 192] on span "Comanda" at bounding box center [468, 191] width 146 height 7
type input "CARD"
select select "CARD"
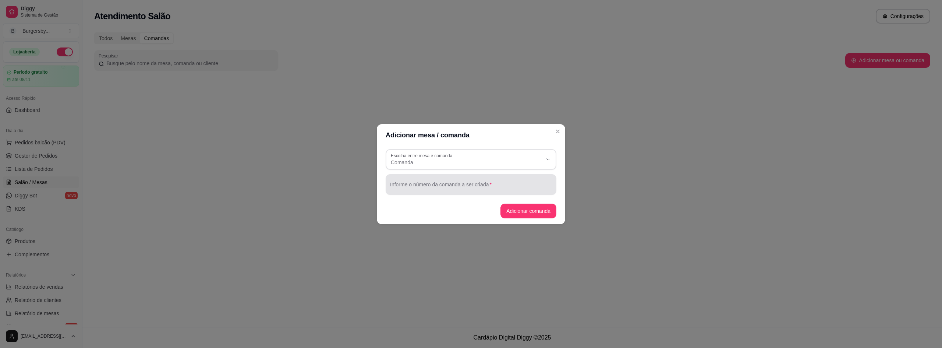
click at [440, 192] on div "Informe o número da comanda a ser criada" at bounding box center [471, 184] width 171 height 21
type input "Balcao 1"
click at [534, 214] on button "Adicionar comanda" at bounding box center [528, 211] width 54 height 14
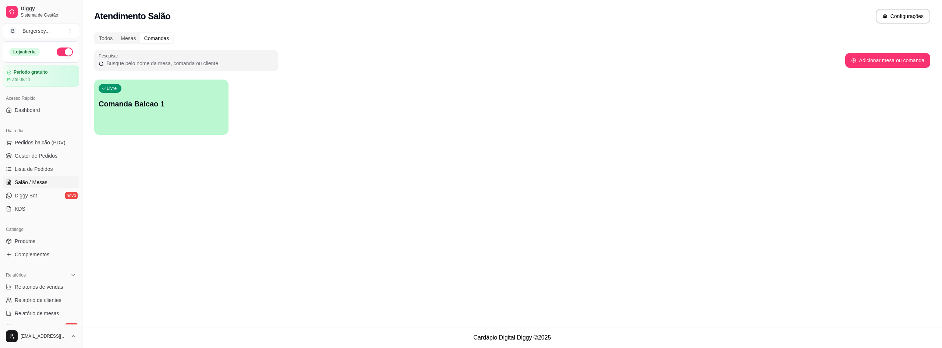
click at [181, 116] on div "Livre Comanda Balcao 1" at bounding box center [161, 102] width 134 height 46
click at [205, 117] on div "Livre Comanda Balcao 1" at bounding box center [161, 102] width 134 height 46
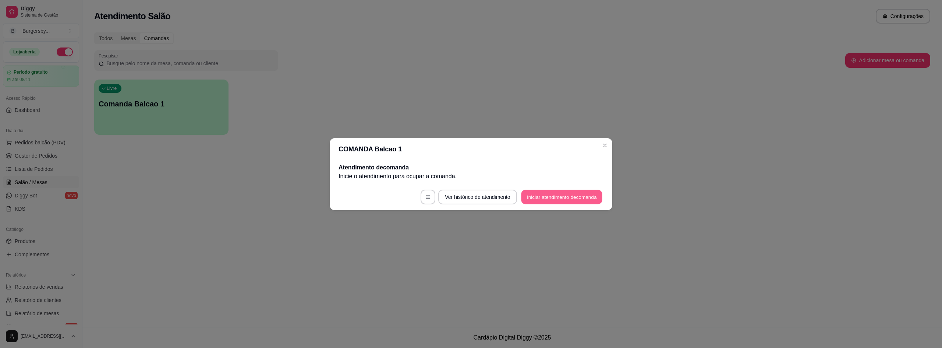
click at [524, 195] on button "Iniciar atendimento de comanda" at bounding box center [561, 197] width 81 height 14
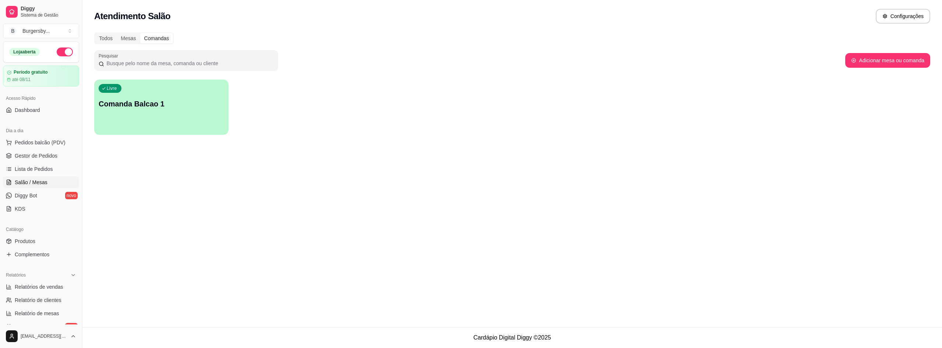
click at [140, 33] on div "Comandas" at bounding box center [156, 38] width 33 height 10
click at [140, 33] on input "Comandas" at bounding box center [140, 33] width 0 height 0
click at [133, 37] on div "Mesas" at bounding box center [128, 38] width 23 height 10
click at [117, 33] on input "Mesas" at bounding box center [117, 33] width 0 height 0
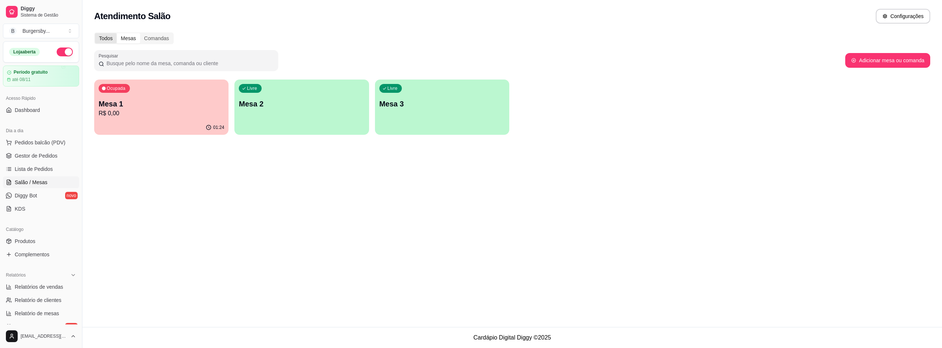
click at [112, 39] on div "Todos" at bounding box center [106, 38] width 22 height 10
click at [95, 33] on input "Todos" at bounding box center [95, 33] width 0 height 0
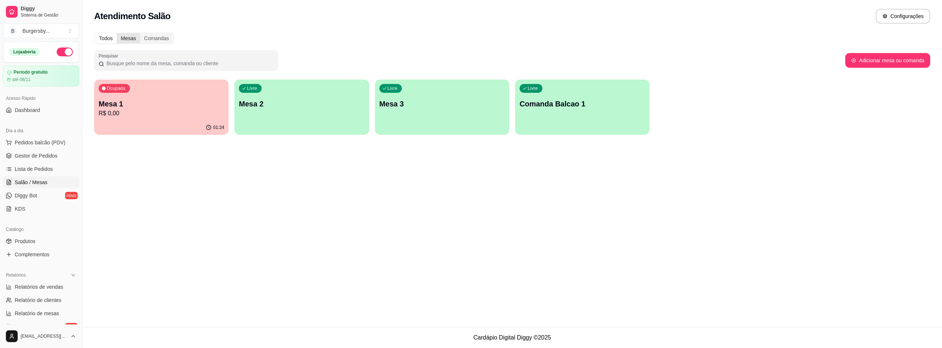
click at [123, 38] on div "Mesas" at bounding box center [128, 38] width 23 height 10
click at [117, 33] on input "Mesas" at bounding box center [117, 33] width 0 height 0
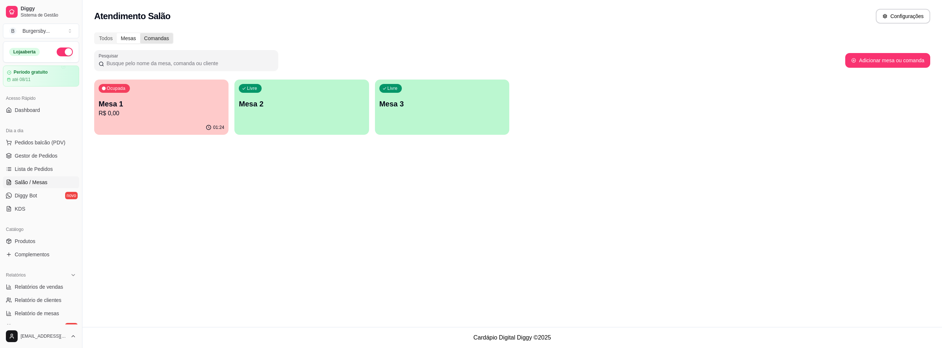
click at [149, 40] on div "Comandas" at bounding box center [156, 38] width 33 height 10
click at [140, 33] on input "Comandas" at bounding box center [140, 33] width 0 height 0
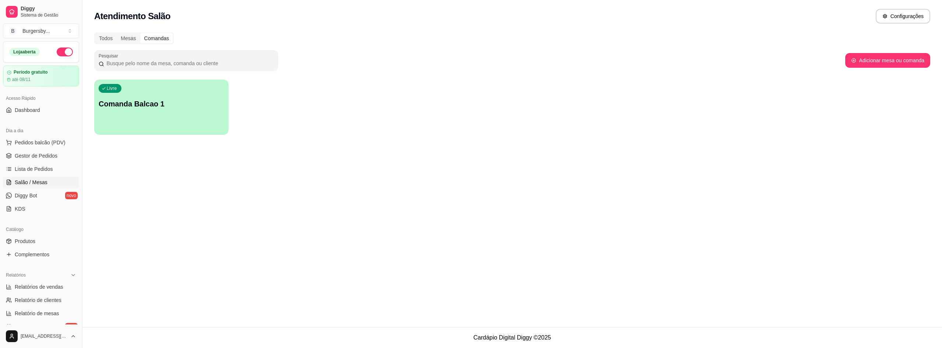
click at [123, 48] on div "Todos Mesas Comandas Pesquisar Adicionar mesa ou comanda Livre Comanda Balcao 1" at bounding box center [512, 86] width 860 height 116
click at [127, 37] on div "Mesas" at bounding box center [128, 38] width 23 height 10
click at [117, 33] on input "Mesas" at bounding box center [117, 33] width 0 height 0
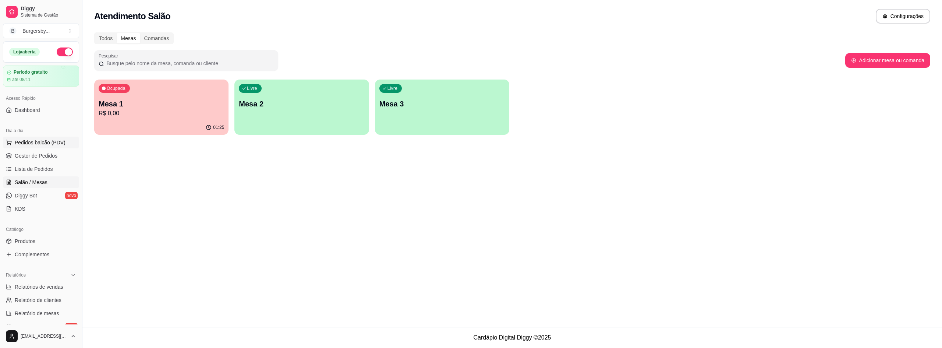
click at [46, 139] on span "Pedidos balcão (PDV)" at bounding box center [40, 142] width 51 height 7
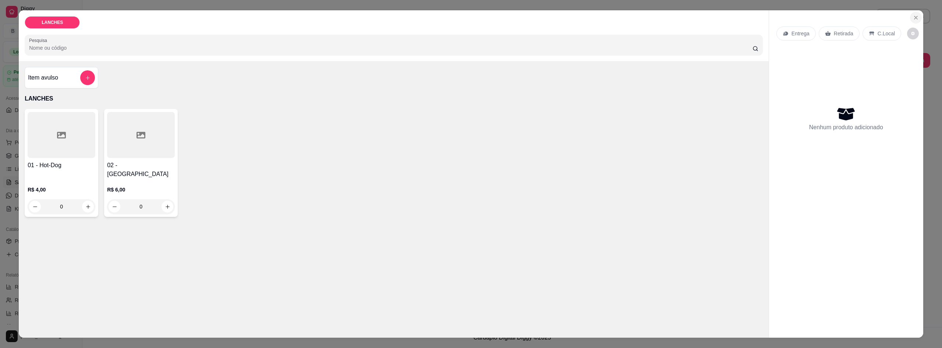
click at [913, 15] on icon "Close" at bounding box center [916, 18] width 6 height 6
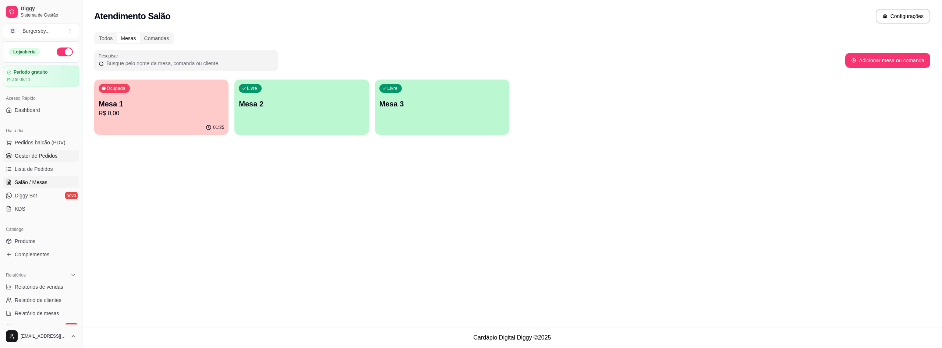
click at [45, 155] on span "Gestor de Pedidos" at bounding box center [36, 155] width 43 height 7
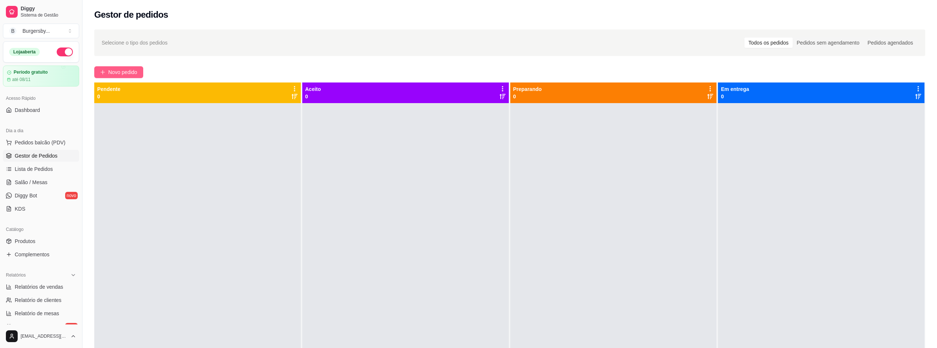
click at [103, 75] on button "Novo pedido" at bounding box center [118, 72] width 49 height 12
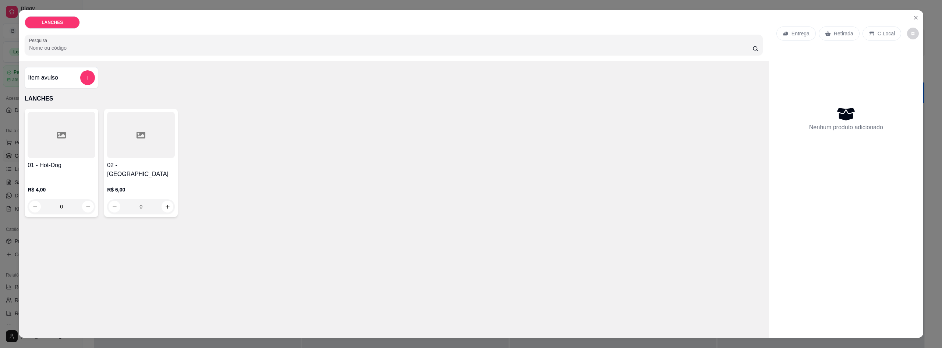
click at [924, 14] on div "LANCHES Pesquisa Item avulso LANCHES 01 - Hot-Dog R$ 4,00 0 02 - Hamburguer R$ …" at bounding box center [471, 174] width 942 height 348
click at [913, 15] on icon "Close" at bounding box center [916, 18] width 6 height 6
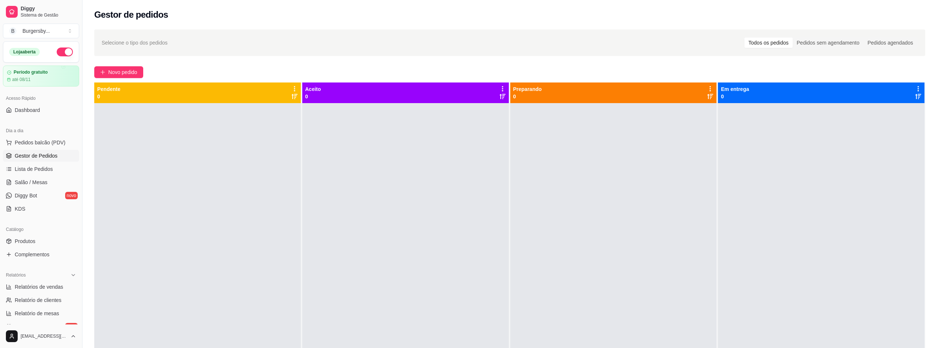
click at [39, 134] on div "Dia a dia" at bounding box center [41, 131] width 76 height 12
click at [44, 168] on span "Lista de Pedidos" at bounding box center [34, 168] width 38 height 7
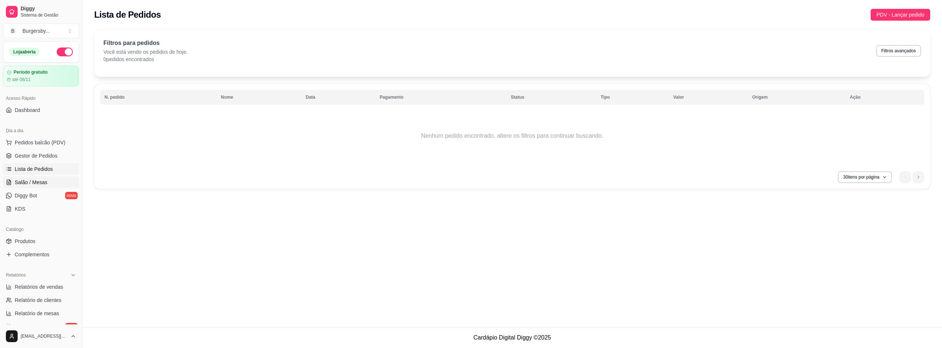
click at [44, 180] on span "Salão / Mesas" at bounding box center [31, 182] width 33 height 7
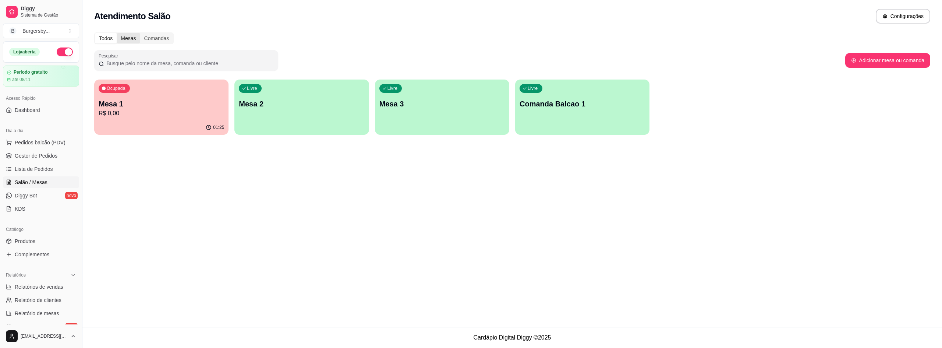
click at [126, 41] on div "Mesas" at bounding box center [128, 38] width 23 height 10
click at [117, 33] on input "Mesas" at bounding box center [117, 33] width 0 height 0
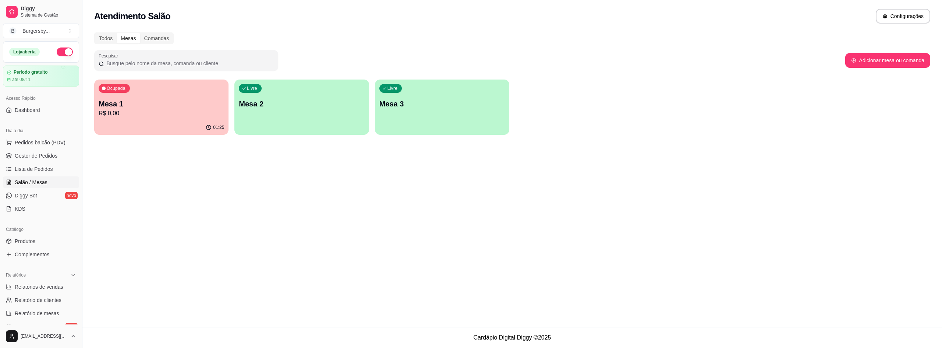
click at [136, 119] on div "Ocupada Mesa 1 R$ 0,00" at bounding box center [161, 99] width 134 height 41
click at [137, 118] on div "Ocupada Mesa 1 R$ 0,00" at bounding box center [161, 99] width 134 height 41
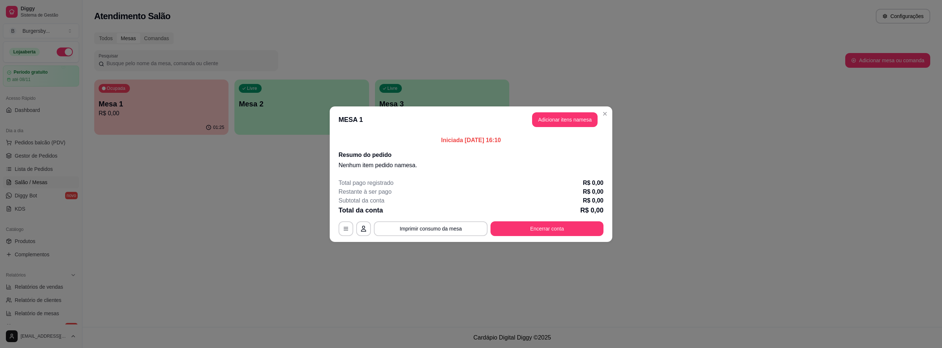
click at [362, 120] on header "MESA 1 Adicionar itens na mesa" at bounding box center [471, 119] width 283 height 26
click at [346, 229] on icon "button" at bounding box center [346, 229] width 6 height 6
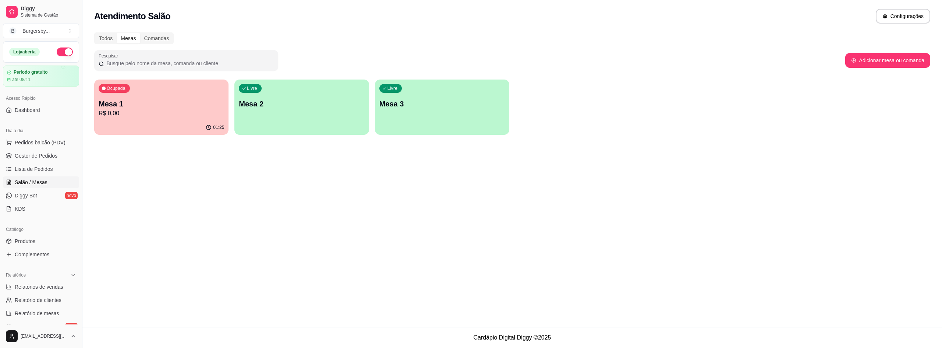
click at [143, 107] on p "Mesa 1" at bounding box center [162, 104] width 126 height 10
click at [201, 114] on p "R$ 0,00" at bounding box center [162, 113] width 126 height 9
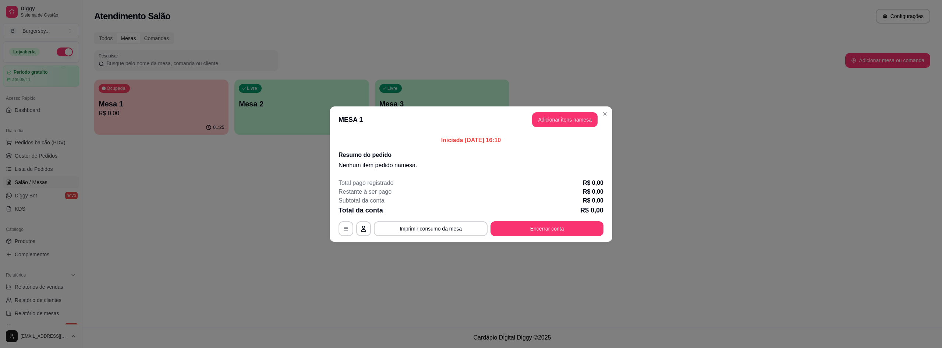
click at [537, 119] on button "Adicionar itens na mesa" at bounding box center [565, 119] width 66 height 15
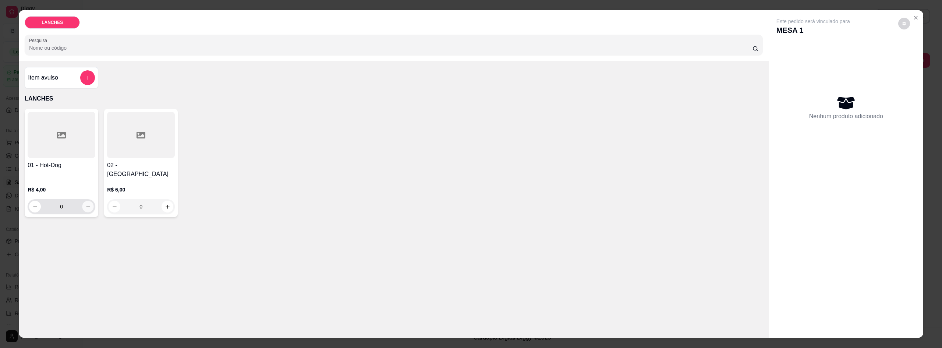
click at [84, 201] on button "increase-product-quantity" at bounding box center [87, 206] width 11 height 11
type input "1"
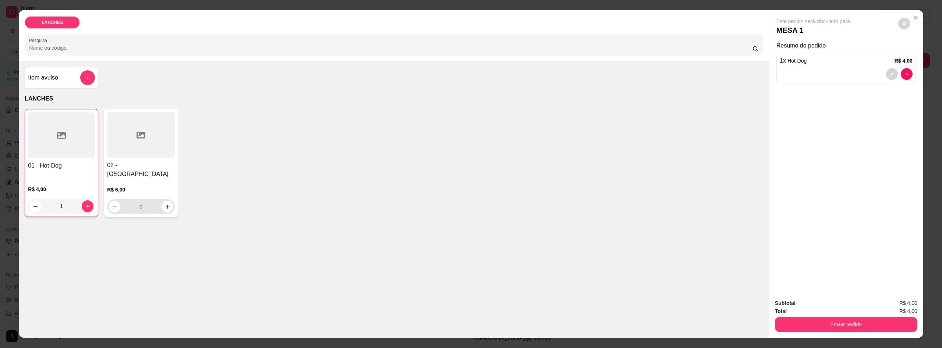
click at [150, 199] on input "0" at bounding box center [140, 206] width 41 height 15
click at [162, 201] on button "increase-product-quantity" at bounding box center [168, 207] width 12 height 12
type input "1"
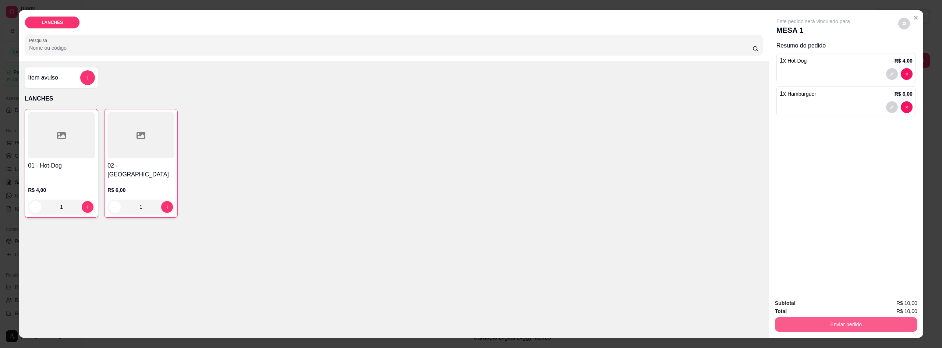
click at [831, 326] on button "Enviar pedido" at bounding box center [846, 324] width 142 height 15
click at [888, 304] on button "Enviar pedido" at bounding box center [898, 306] width 40 height 14
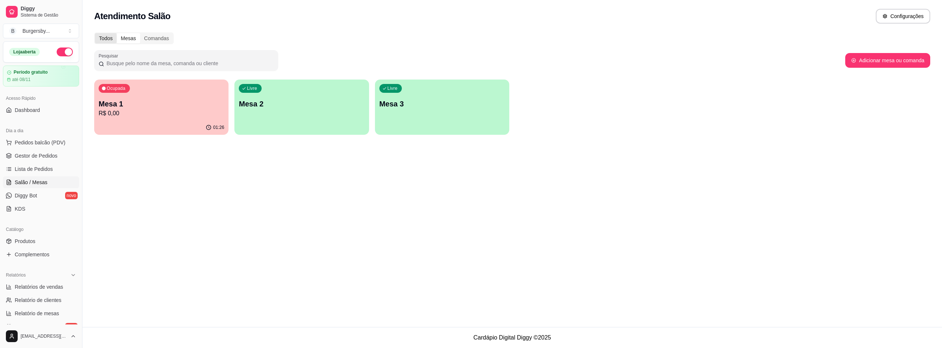
click at [111, 41] on div "Todos" at bounding box center [106, 38] width 22 height 10
click at [95, 33] on input "Todos" at bounding box center [95, 33] width 0 height 0
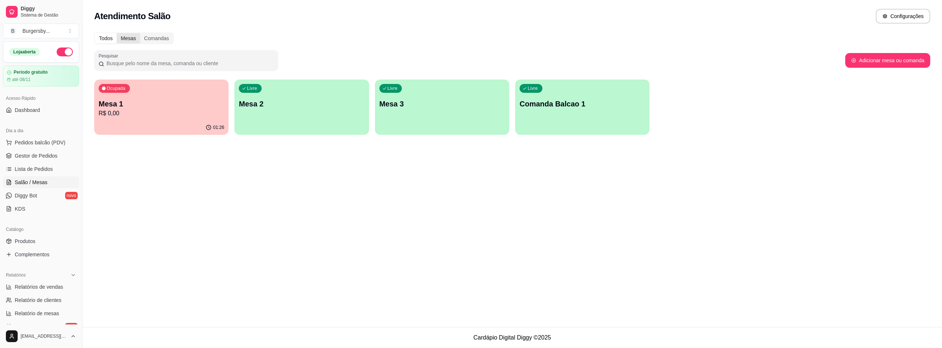
click at [126, 40] on div "Mesas" at bounding box center [128, 38] width 23 height 10
click at [117, 33] on input "Mesas" at bounding box center [117, 33] width 0 height 0
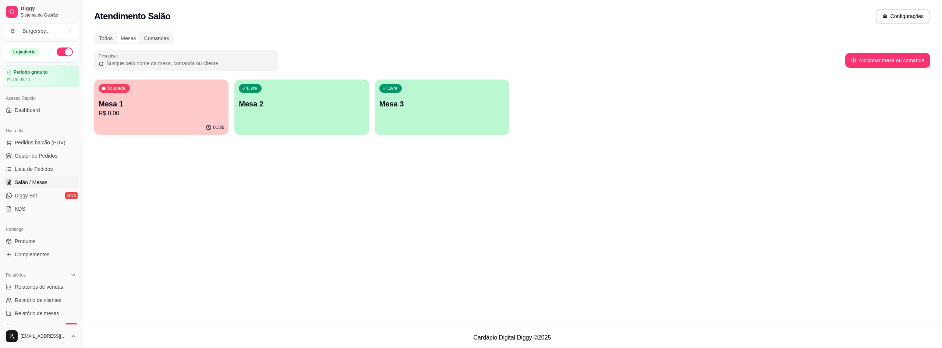
click at [131, 99] on p "Mesa 1" at bounding box center [162, 104] width 126 height 10
click at [37, 164] on link "Lista de Pedidos" at bounding box center [41, 169] width 76 height 12
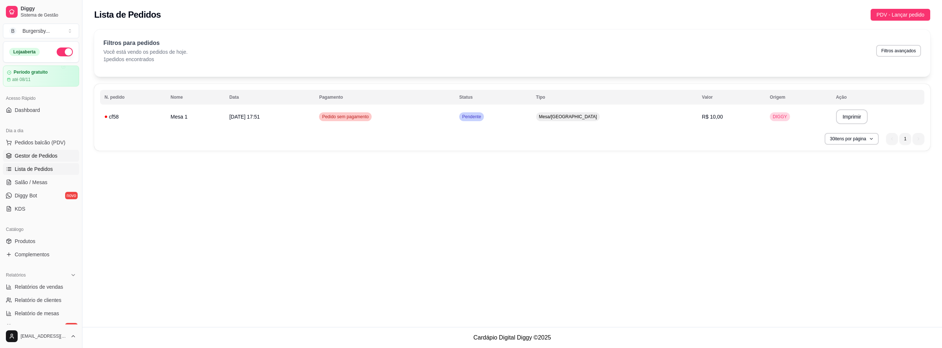
click at [52, 157] on span "Gestor de Pedidos" at bounding box center [36, 155] width 43 height 7
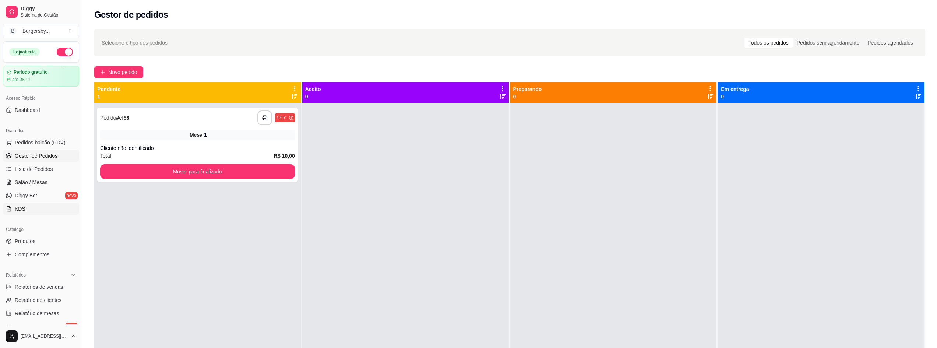
click at [39, 210] on link "KDS" at bounding box center [41, 209] width 76 height 12
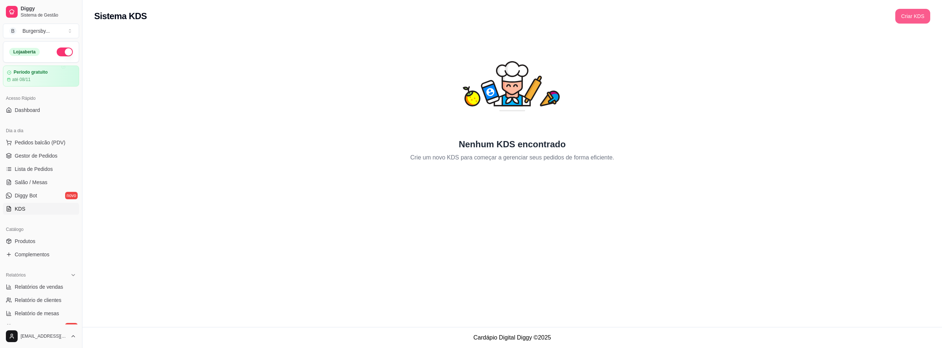
click at [907, 14] on button "Criar KDS" at bounding box center [912, 16] width 35 height 15
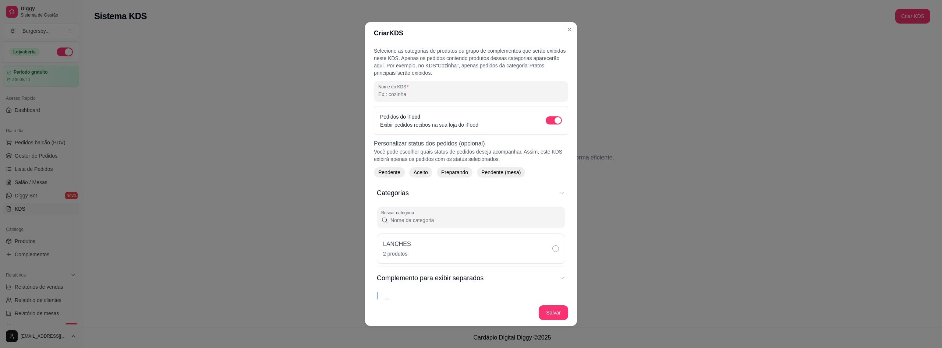
scroll to position [74, 0]
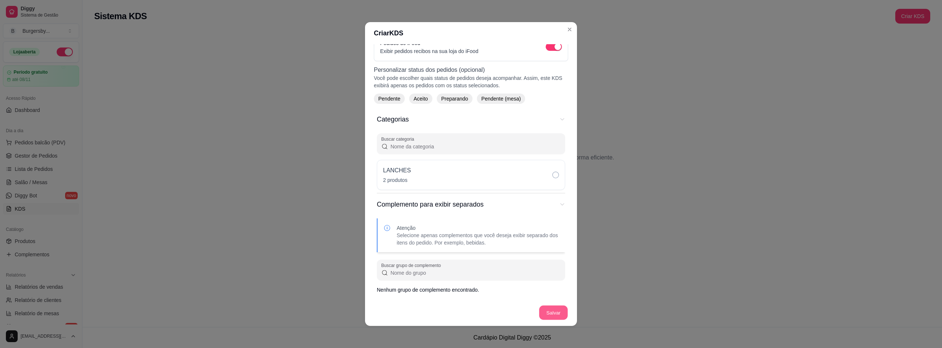
click at [551, 312] on button "Salvar" at bounding box center [553, 312] width 29 height 14
click at [542, 311] on button "Salvar" at bounding box center [553, 311] width 29 height 14
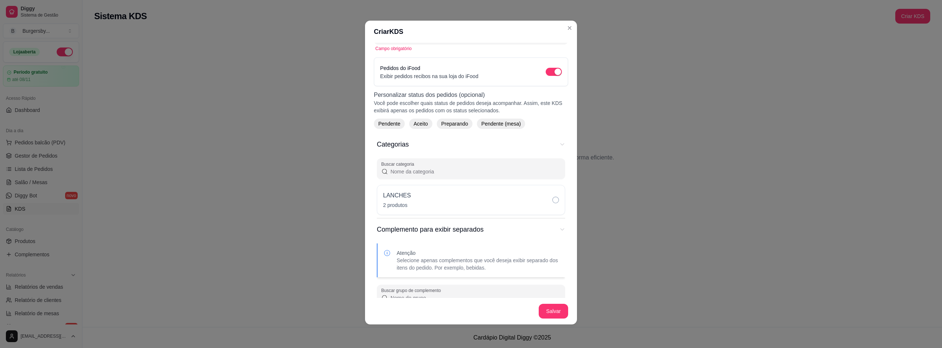
scroll to position [0, 0]
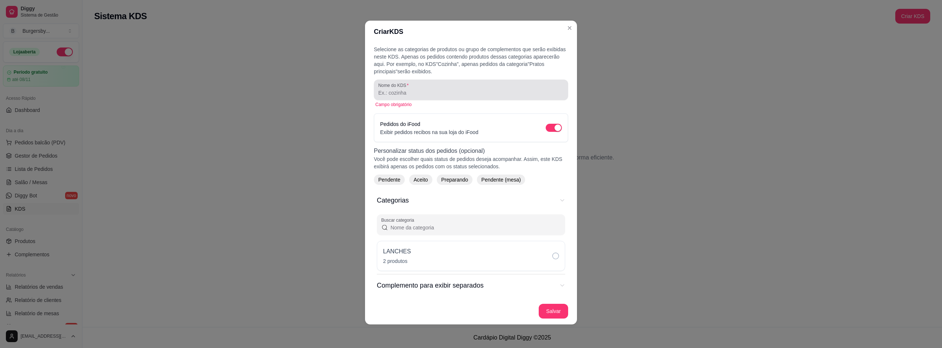
click at [403, 89] on div at bounding box center [470, 89] width 185 height 15
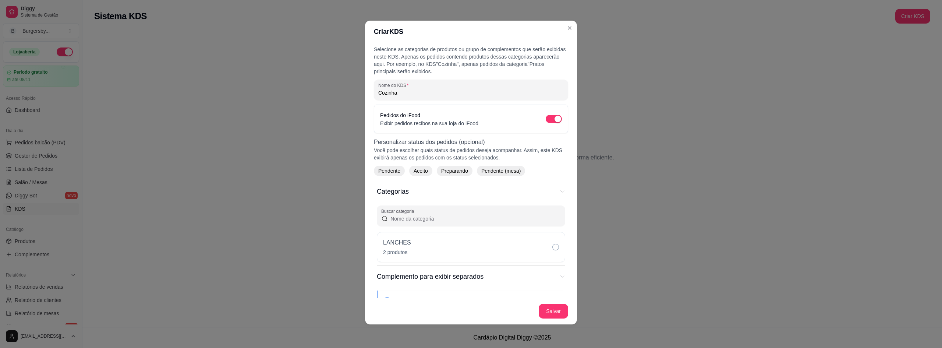
type input "Cozinha"
click at [550, 304] on button "Salvar" at bounding box center [553, 311] width 29 height 14
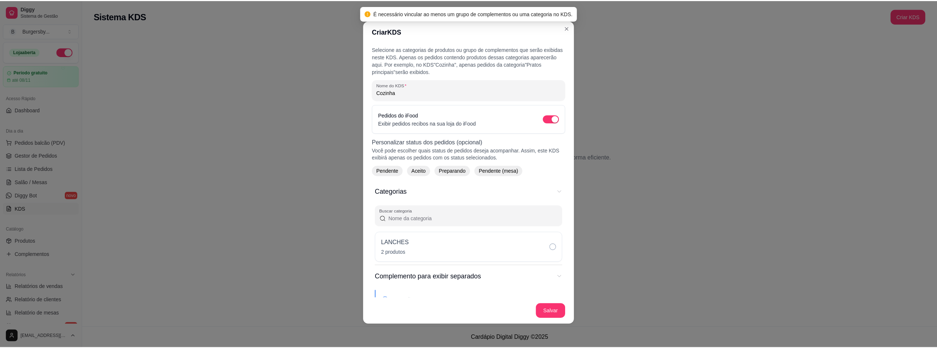
scroll to position [37, 0]
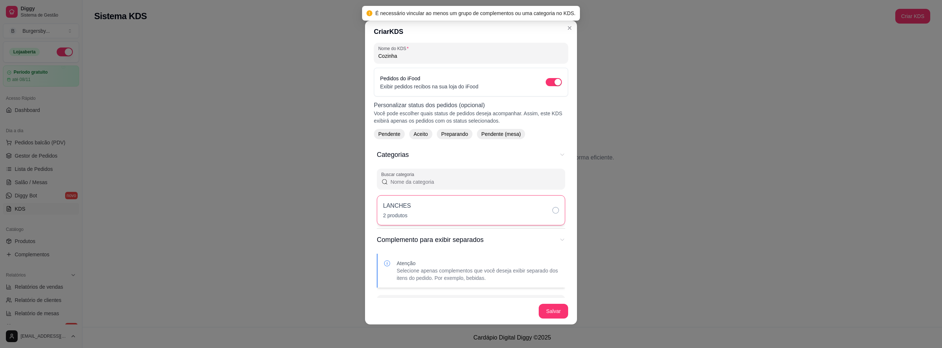
click at [552, 211] on icon "Categorias" at bounding box center [555, 210] width 7 height 7
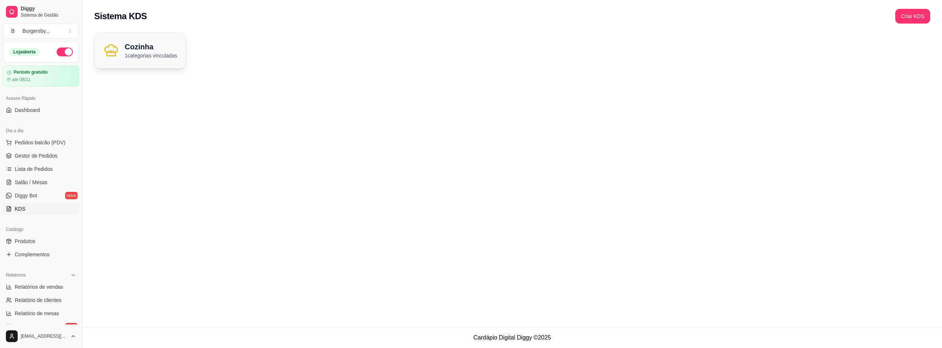
click at [161, 59] on div "Cozinha 1 categorias vinculadas" at bounding box center [140, 50] width 91 height 35
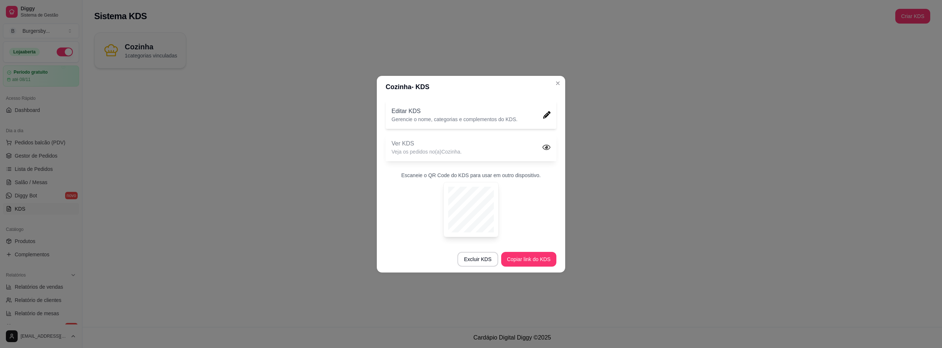
click at [545, 145] on icon at bounding box center [547, 147] width 8 height 8
click at [537, 261] on button "Copiar link do KDS" at bounding box center [529, 259] width 54 height 14
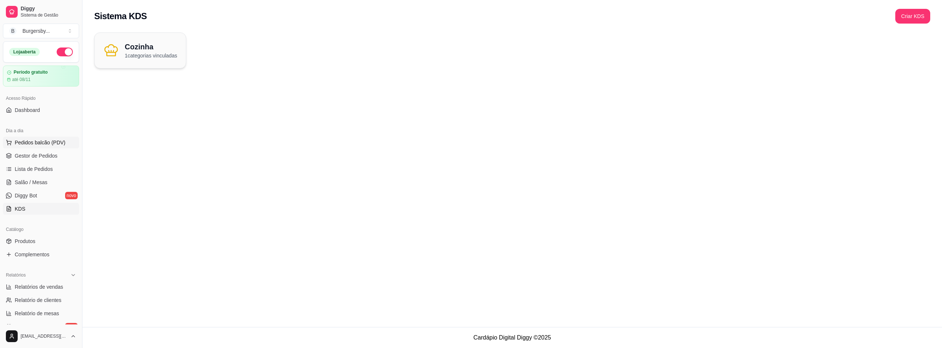
click at [40, 139] on span "Pedidos balcão (PDV)" at bounding box center [40, 142] width 51 height 7
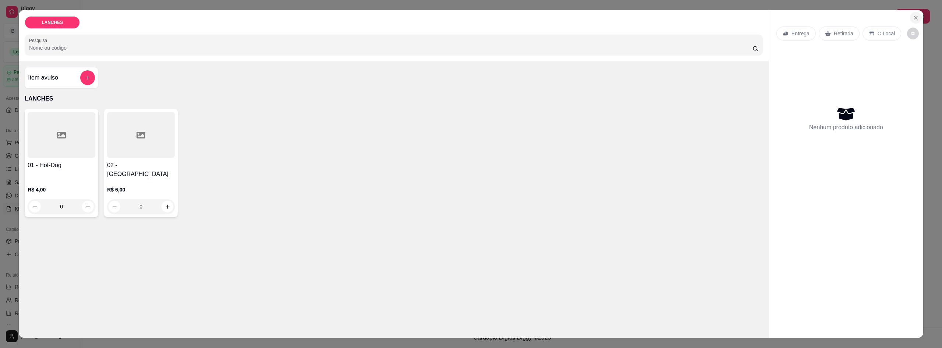
click at [910, 21] on button "Close" at bounding box center [916, 18] width 12 height 12
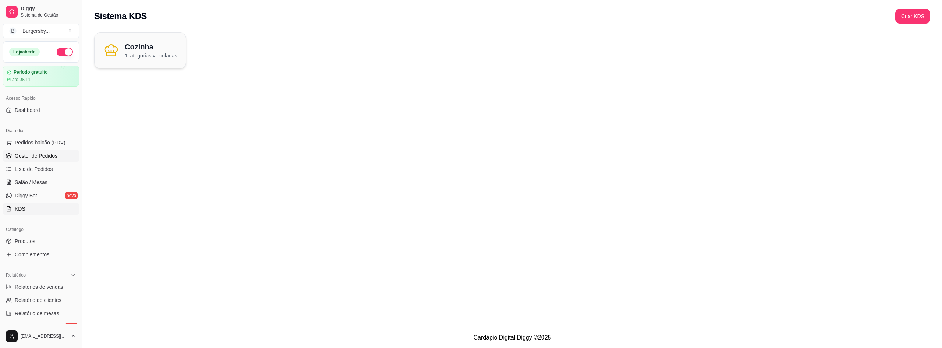
click at [50, 157] on span "Gestor de Pedidos" at bounding box center [36, 155] width 43 height 7
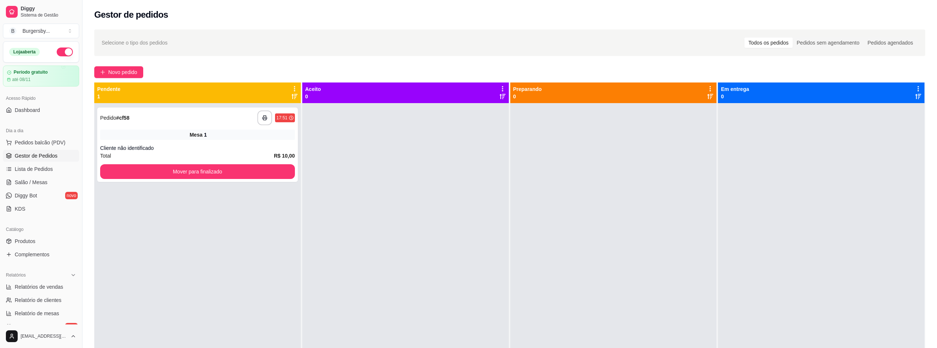
drag, startPoint x: 204, startPoint y: 101, endPoint x: 255, endPoint y: 102, distance: 50.8
click at [255, 102] on div "Pendente 1" at bounding box center [197, 92] width 206 height 21
click at [294, 86] on icon at bounding box center [294, 88] width 7 height 7
click at [315, 192] on div at bounding box center [405, 277] width 206 height 348
drag, startPoint x: 227, startPoint y: 97, endPoint x: 357, endPoint y: 126, distance: 133.2
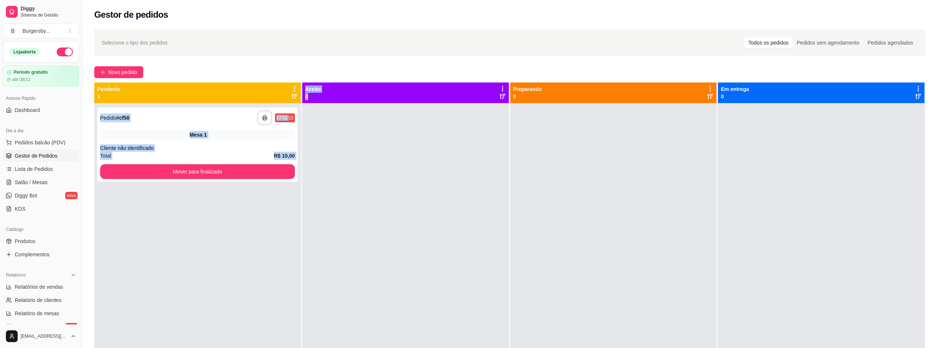
click at [357, 126] on div "**********" at bounding box center [509, 256] width 831 height 348
click at [350, 209] on div at bounding box center [405, 277] width 206 height 348
click at [181, 135] on div "Mesa 1" at bounding box center [197, 135] width 195 height 10
drag, startPoint x: 150, startPoint y: 96, endPoint x: 350, endPoint y: 125, distance: 202.0
click at [346, 123] on div "**********" at bounding box center [509, 256] width 831 height 348
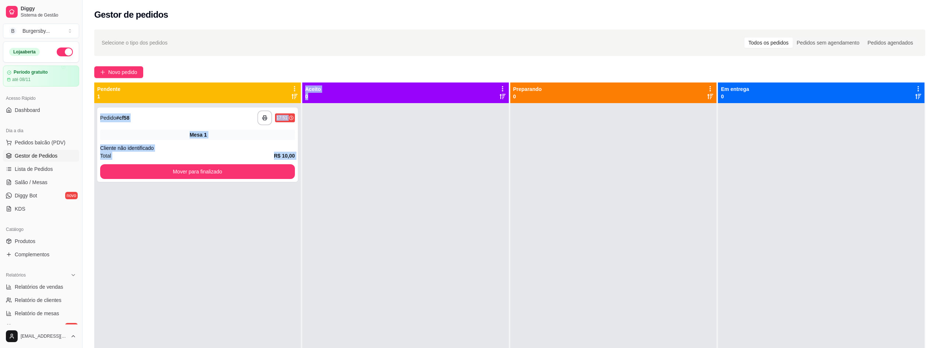
click at [394, 159] on div at bounding box center [405, 277] width 206 height 348
drag, startPoint x: 183, startPoint y: 153, endPoint x: 400, endPoint y: 170, distance: 217.8
click at [400, 170] on div "**********" at bounding box center [509, 256] width 831 height 348
drag, startPoint x: 400, startPoint y: 167, endPoint x: 315, endPoint y: 130, distance: 93.5
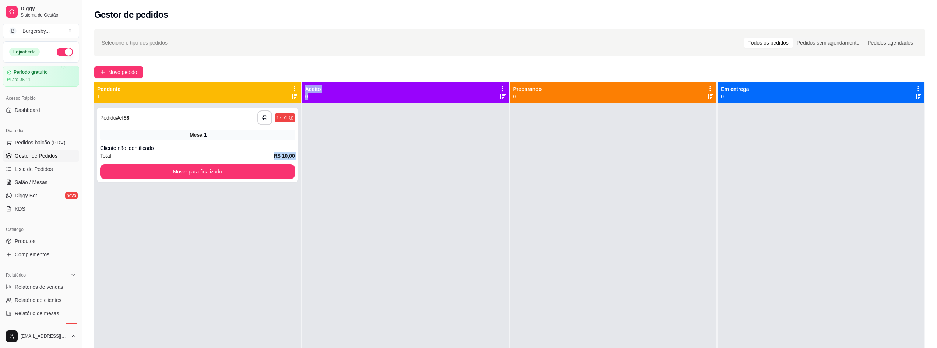
click at [400, 166] on div at bounding box center [405, 277] width 206 height 348
click at [293, 87] on div "Mudar para pedidos recebidos por último" at bounding box center [292, 86] width 101 height 10
drag, startPoint x: 290, startPoint y: 96, endPoint x: 297, endPoint y: 100, distance: 7.8
click at [297, 100] on div "Pendente 1" at bounding box center [197, 92] width 206 height 21
click at [499, 97] on icon at bounding box center [502, 96] width 6 height 5
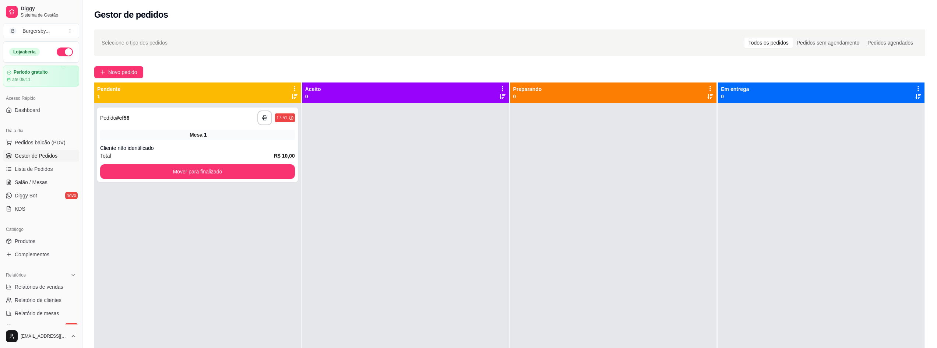
click at [294, 97] on icon at bounding box center [294, 96] width 6 height 5
click at [294, 87] on icon at bounding box center [294, 88] width 1 height 5
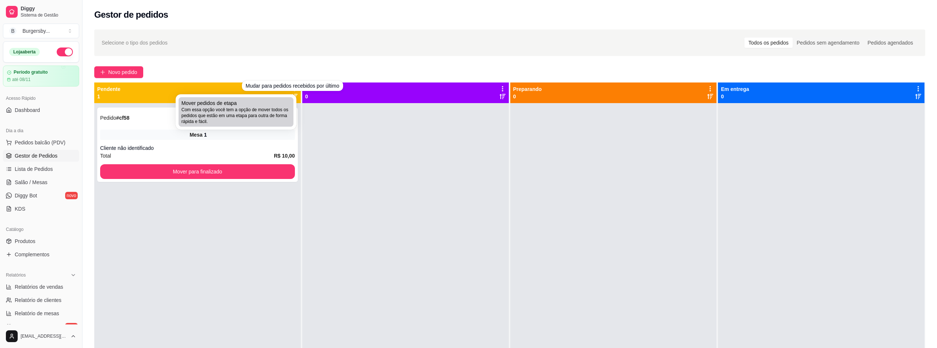
click at [271, 109] on span "Com essa opção você tem a opção de mover todos os pedidos que estão em uma etap…" at bounding box center [235, 116] width 109 height 18
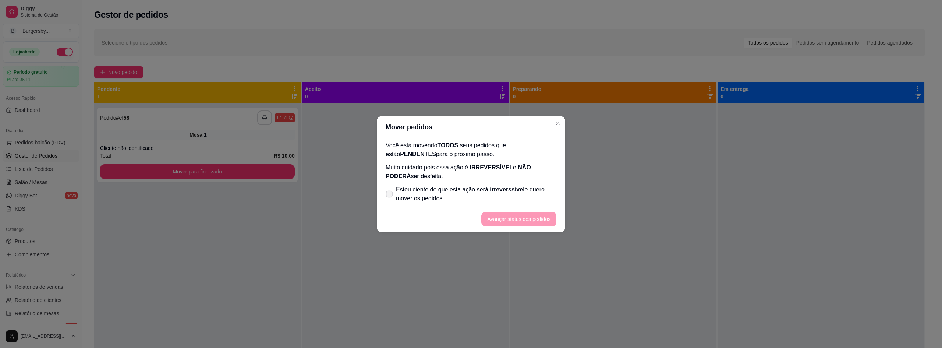
click at [469, 196] on span "Estou ciente de que esta ação será irreverssível e quero mover os pedidos." at bounding box center [476, 194] width 160 height 18
click at [390, 196] on input "Estou ciente de que esta ação será irreverssível e quero mover os pedidos." at bounding box center [387, 197] width 5 height 5
checkbox input "true"
click at [508, 219] on button "Avançar status dos pedidos" at bounding box center [519, 219] width 73 height 14
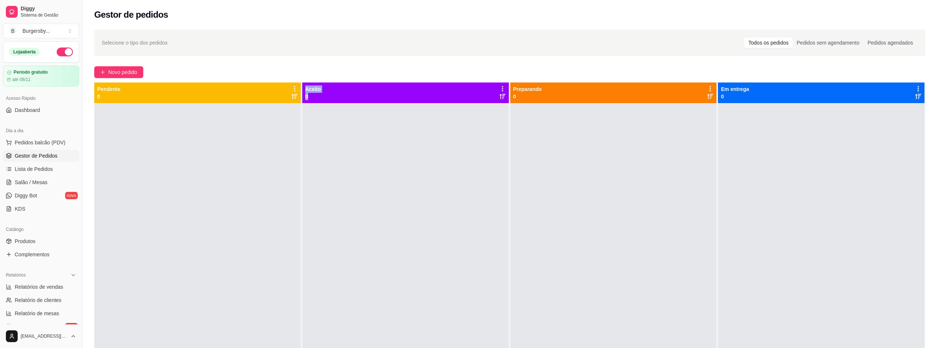
drag, startPoint x: 145, startPoint y: 96, endPoint x: 342, endPoint y: 114, distance: 197.7
click at [342, 114] on div "Pendente 0 Aceito 0 Preparando 0 Em entrega 0" at bounding box center [509, 256] width 831 height 348
click at [376, 88] on div "Aceito 0" at bounding box center [405, 92] width 201 height 15
click at [36, 163] on link "Lista de Pedidos" at bounding box center [41, 169] width 76 height 12
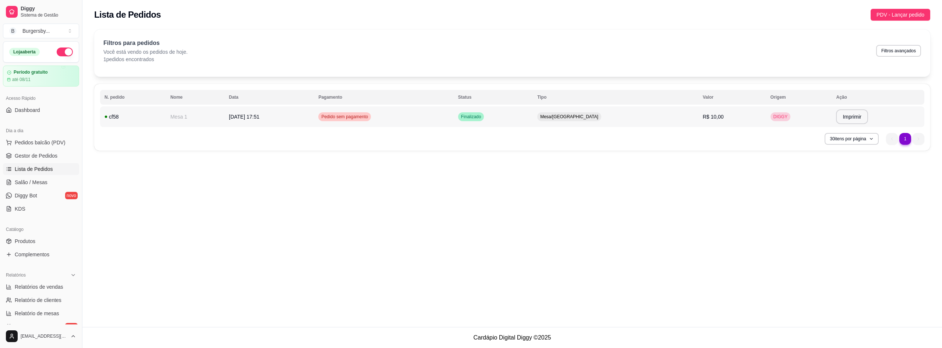
click at [795, 120] on td "DIGGY" at bounding box center [799, 116] width 66 height 21
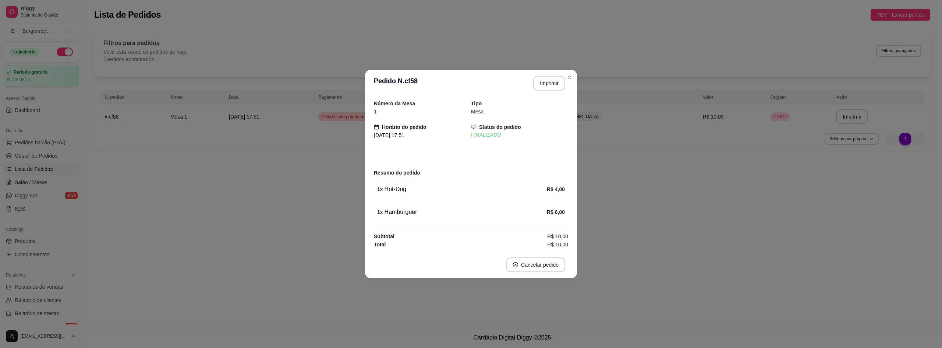
click at [530, 255] on footer "Cancelar pedido" at bounding box center [471, 264] width 212 height 26
click at [531, 262] on button "Cancelar pedido" at bounding box center [535, 264] width 59 height 15
click at [549, 244] on button "Sim" at bounding box center [556, 246] width 29 height 15
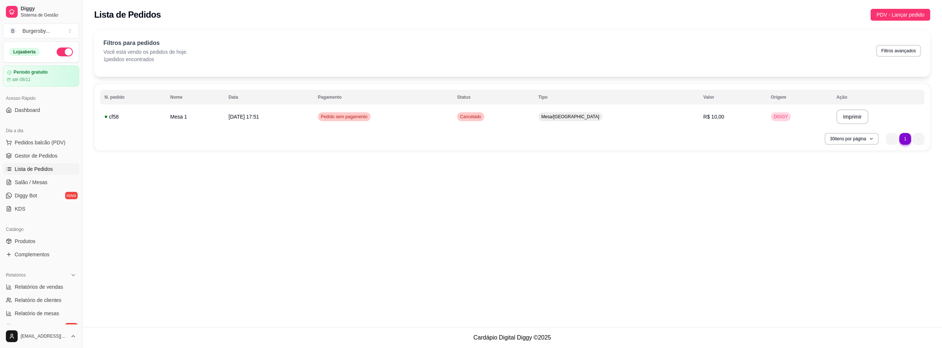
click at [35, 149] on ul "Pedidos balcão (PDV) Gestor de Pedidos Lista de Pedidos Salão / Mesas Diggy Bot…" at bounding box center [41, 176] width 76 height 78
click at [35, 145] on span "Pedidos balcão (PDV)" at bounding box center [40, 142] width 51 height 7
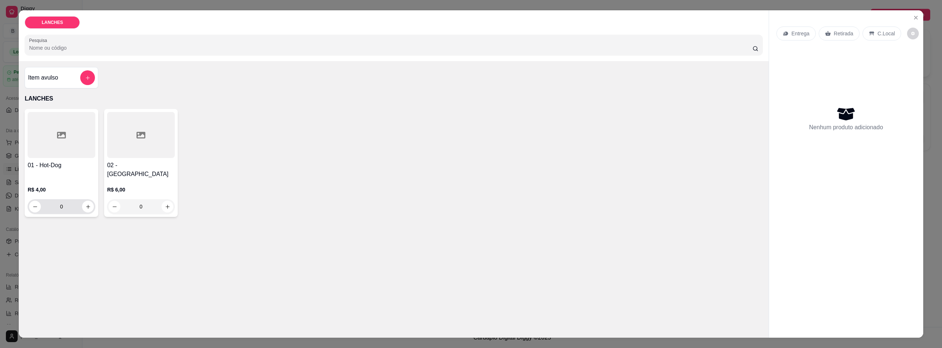
click at [85, 199] on div "0" at bounding box center [61, 206] width 65 height 15
click at [85, 204] on icon "increase-product-quantity" at bounding box center [88, 207] width 6 height 6
type input "1"
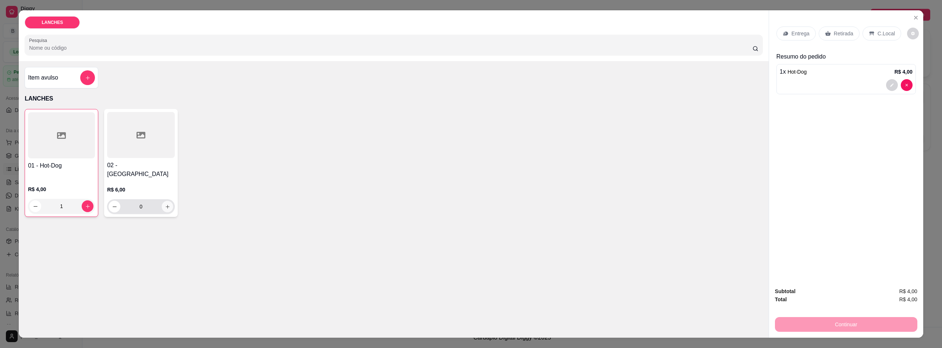
click at [166, 202] on button "increase-product-quantity" at bounding box center [167, 206] width 11 height 11
type input "1"
click at [849, 269] on div "Entrega Retirada C.Local Resumo do pedido 1 x Hot-Dog R$ 4,00 1 x Hamburguer R$…" at bounding box center [846, 145] width 154 height 271
click at [863, 34] on div "C.Local" at bounding box center [882, 33] width 39 height 14
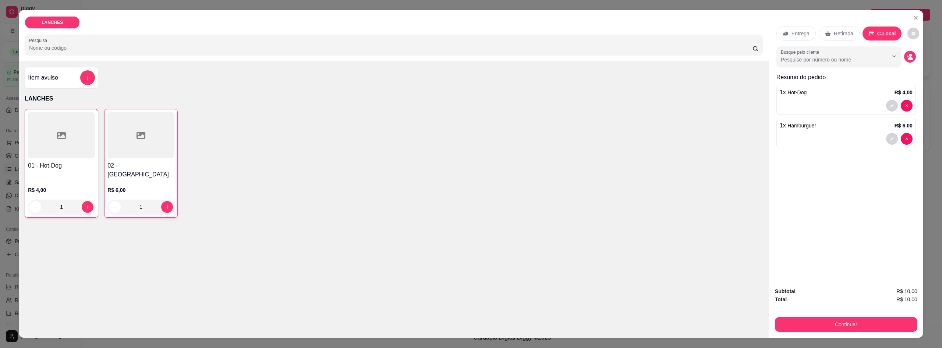
click at [840, 335] on div "Subtotal R$ 10,00 Total R$ 10,00 Continuar" at bounding box center [846, 309] width 154 height 56
click at [839, 328] on button "Continuar" at bounding box center [846, 324] width 142 height 15
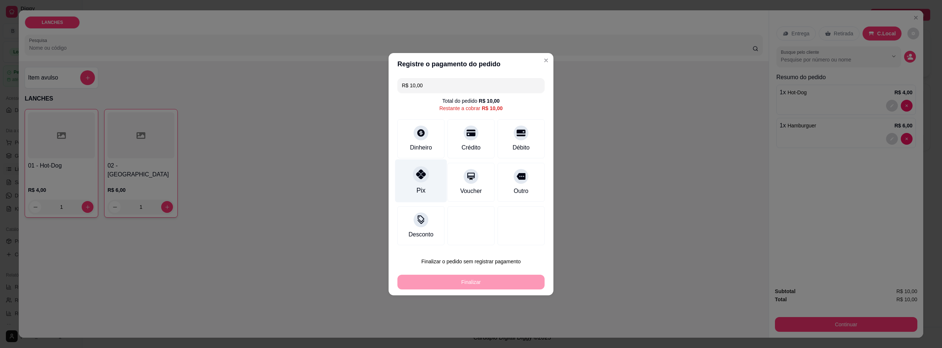
click at [425, 185] on div "Pix" at bounding box center [421, 180] width 52 height 43
type input "R$ 0,00"
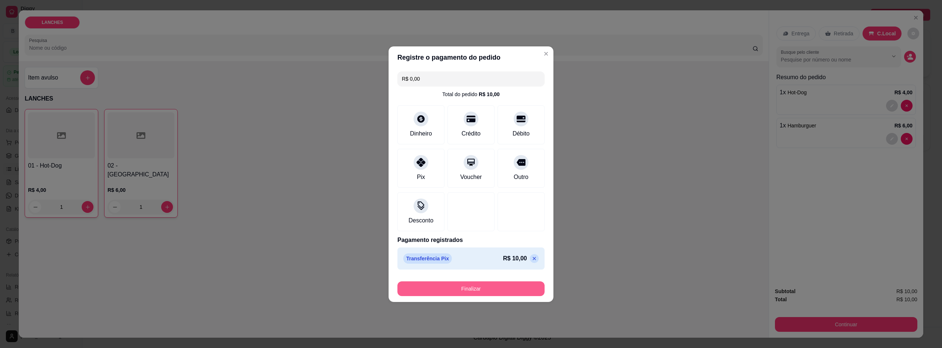
click at [481, 290] on button "Finalizar" at bounding box center [470, 288] width 147 height 15
type input "0"
type input "-R$ 10,00"
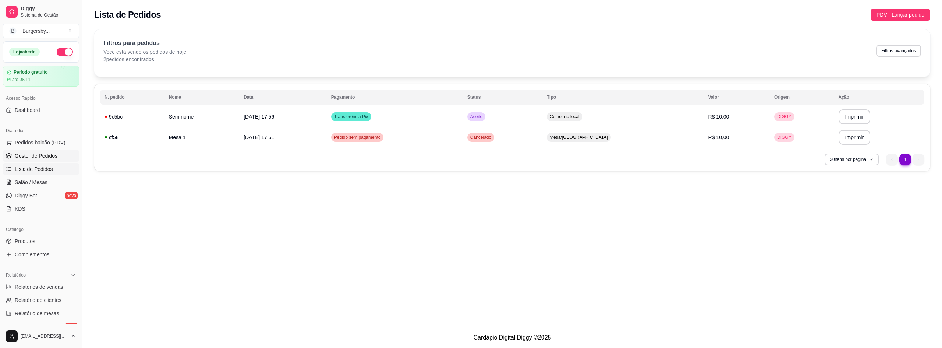
click at [27, 152] on link "Gestor de Pedidos" at bounding box center [41, 156] width 76 height 12
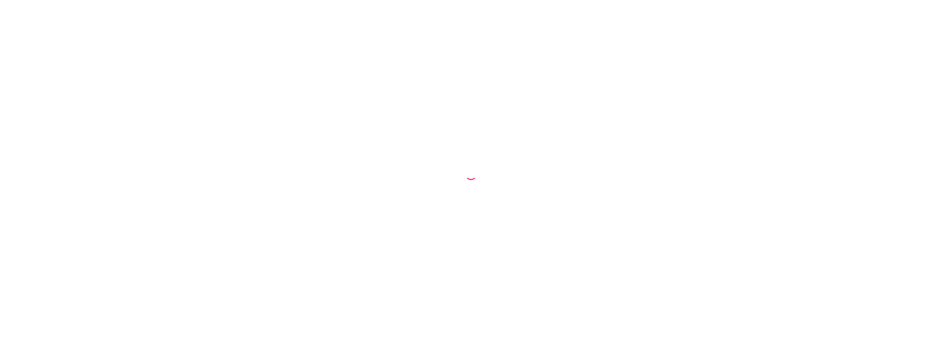
select select "68e9724c348a98808848bc6d"
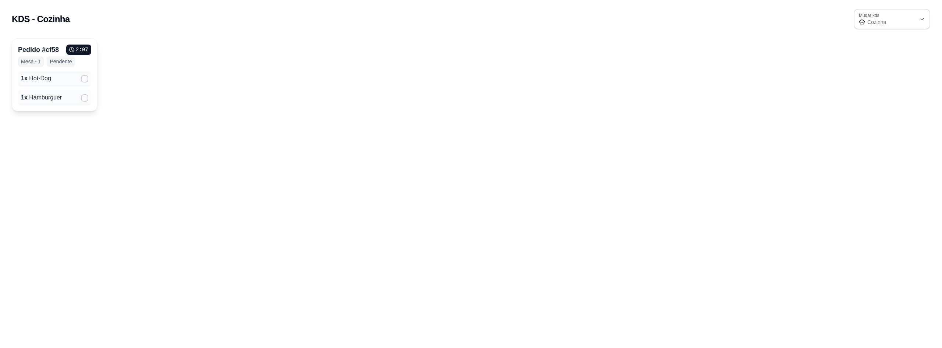
click at [396, 94] on div "Pedido # cf58 2 : 07 Mesa - 1 Pendente 1 x Hot-Dog 1 x Hamburguer" at bounding box center [471, 74] width 919 height 73
